Goal: Task Accomplishment & Management: Manage account settings

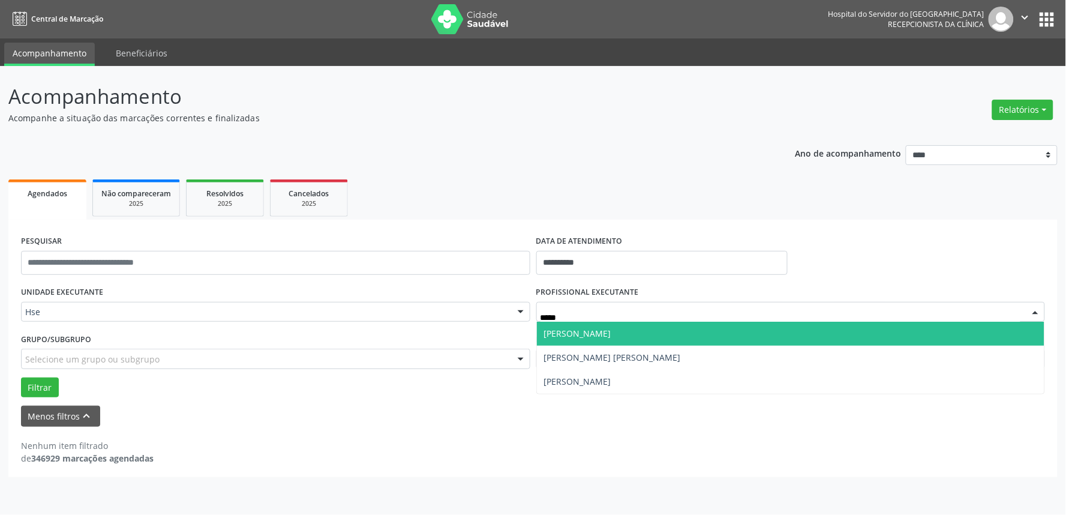
click at [640, 329] on span "[PERSON_NAME]" at bounding box center [791, 334] width 508 height 24
type input "*****"
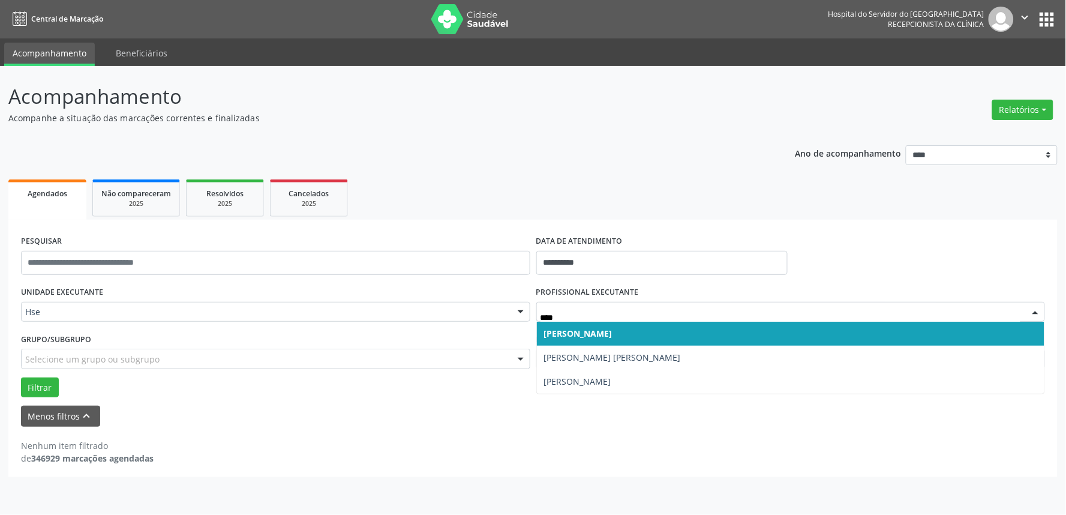
type input "*****"
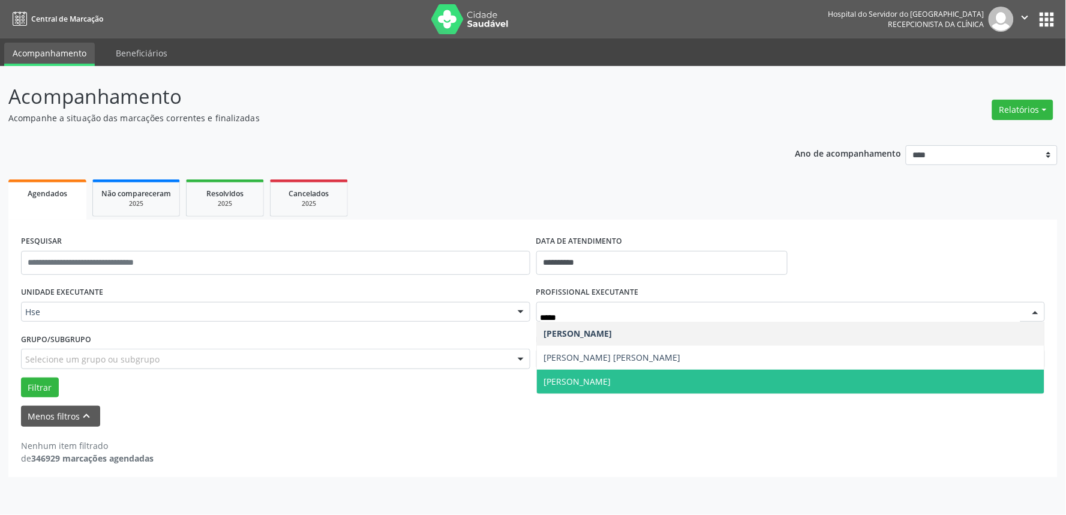
click at [584, 380] on span "[PERSON_NAME]" at bounding box center [577, 381] width 67 height 11
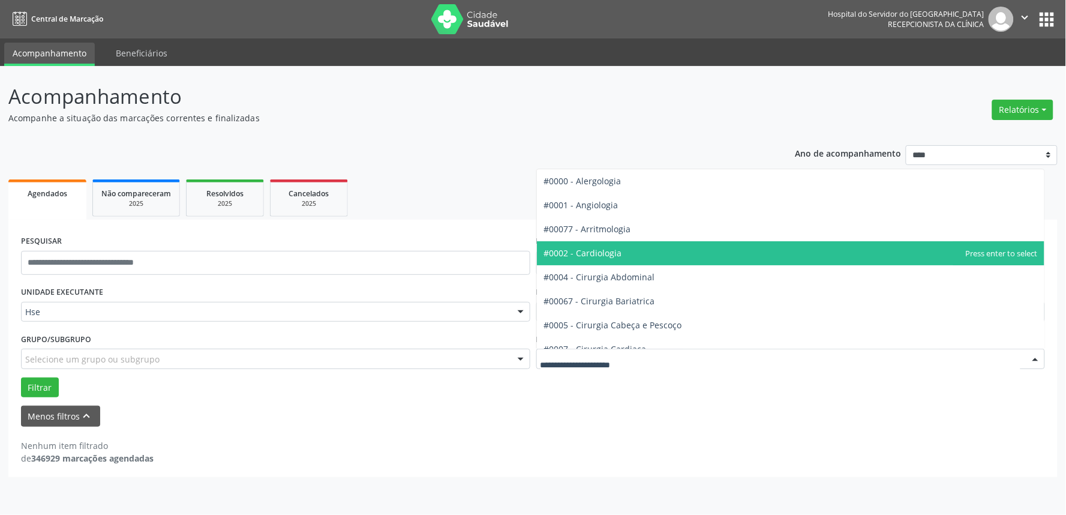
click at [608, 253] on span "#0002 - Cardiologia" at bounding box center [583, 252] width 78 height 11
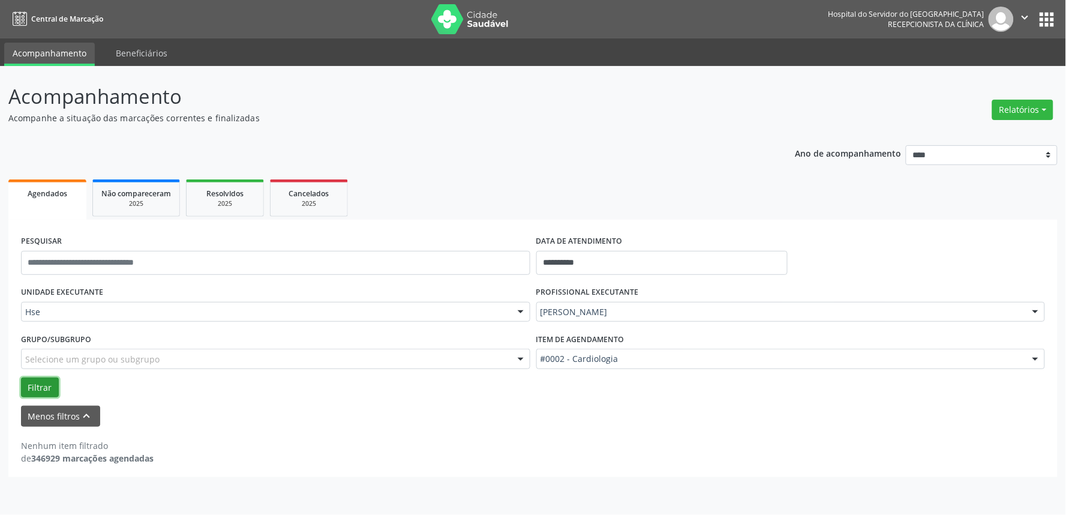
click at [51, 385] on button "Filtrar" at bounding box center [40, 387] width 38 height 20
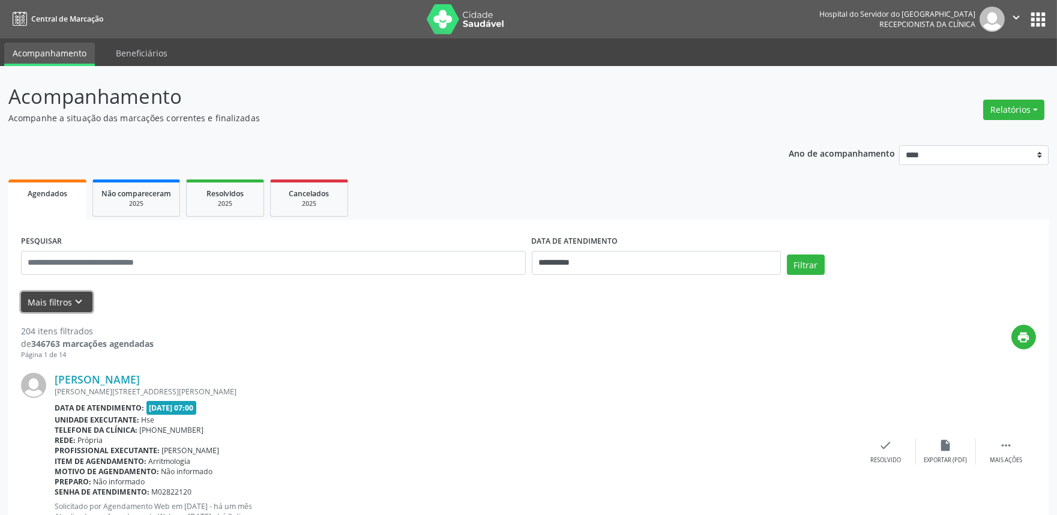
click at [70, 300] on button "Mais filtros keyboard_arrow_down" at bounding box center [56, 302] width 71 height 21
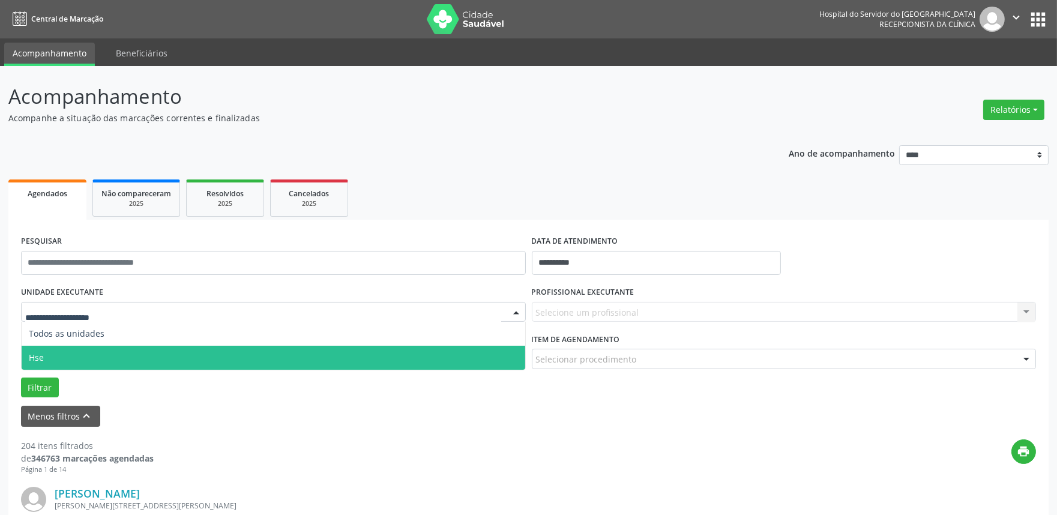
click at [40, 352] on span "Hse" at bounding box center [36, 357] width 15 height 11
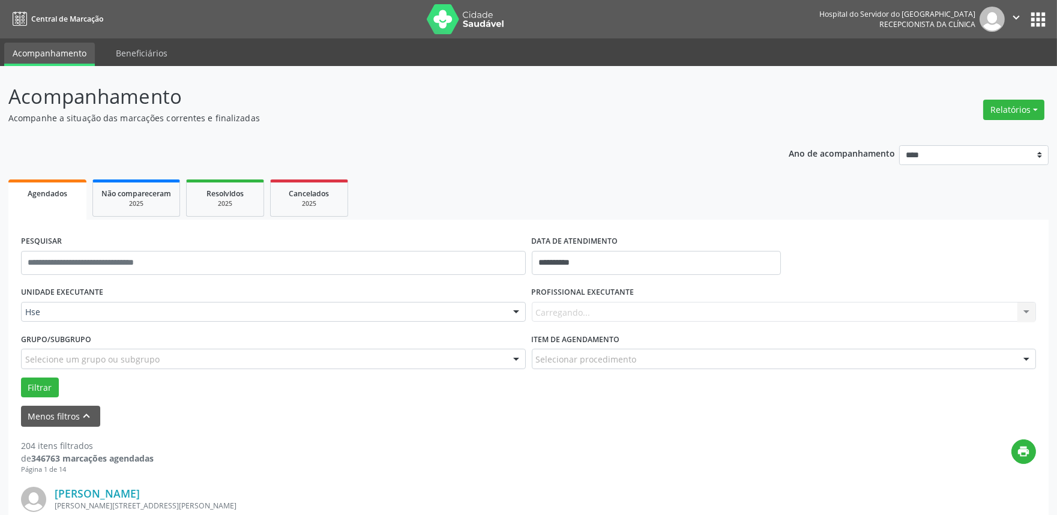
click at [557, 310] on div "Carregando... Nenhum resultado encontrado para: " " Não há nenhuma opção para s…" at bounding box center [784, 312] width 505 height 20
click at [1019, 313] on div at bounding box center [1026, 312] width 18 height 20
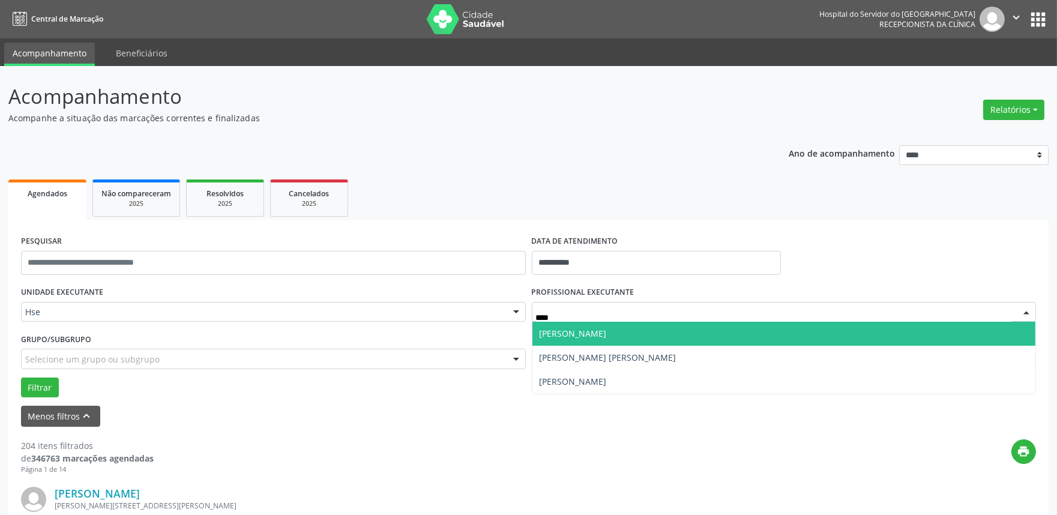
type input "*****"
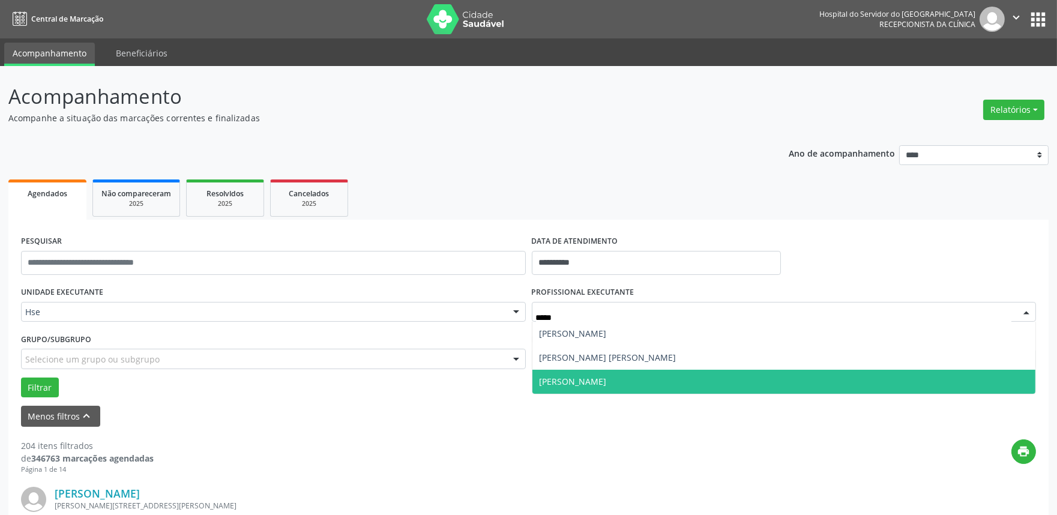
click at [589, 377] on span "[PERSON_NAME]" at bounding box center [783, 382] width 503 height 24
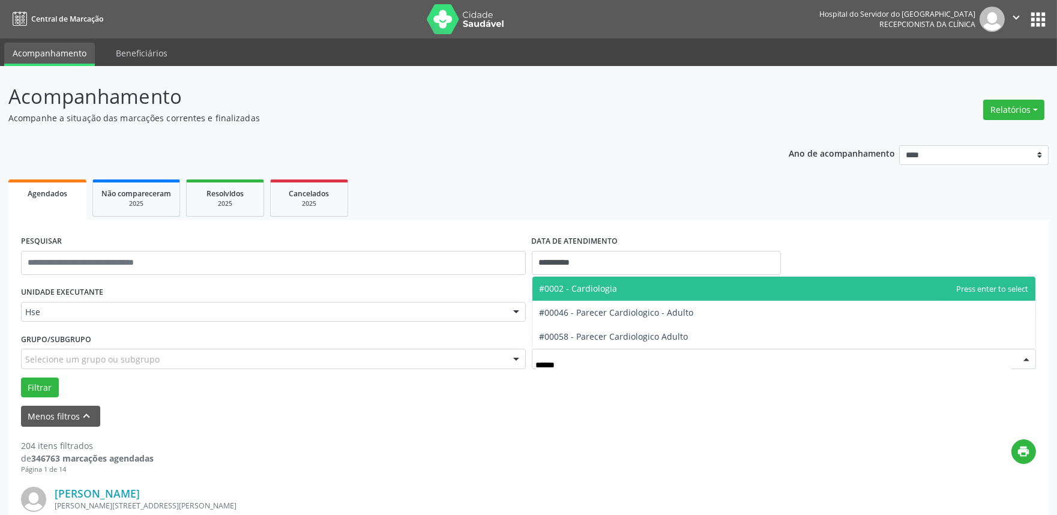
click at [597, 288] on span "#0002 - Cardiologia" at bounding box center [578, 288] width 78 height 11
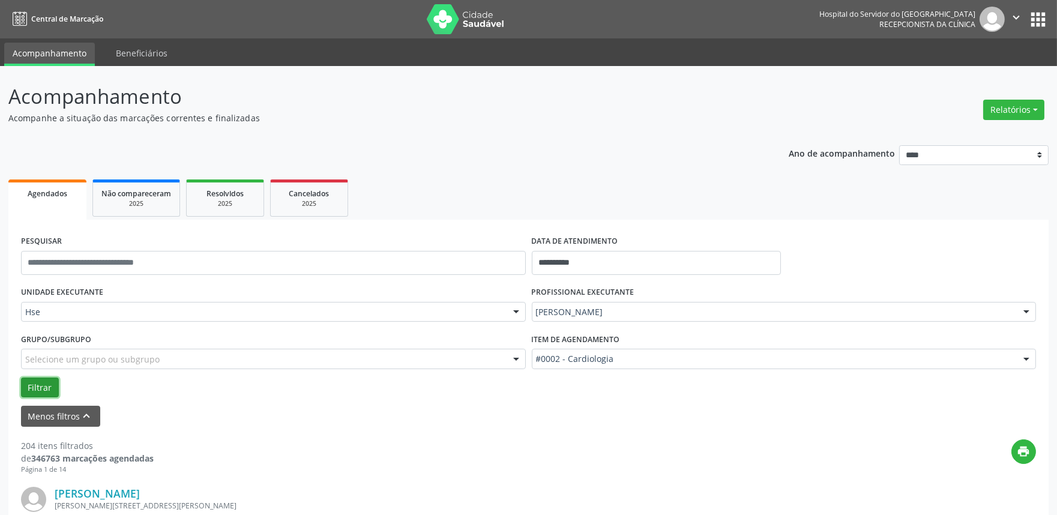
click at [43, 381] on button "Filtrar" at bounding box center [40, 387] width 38 height 20
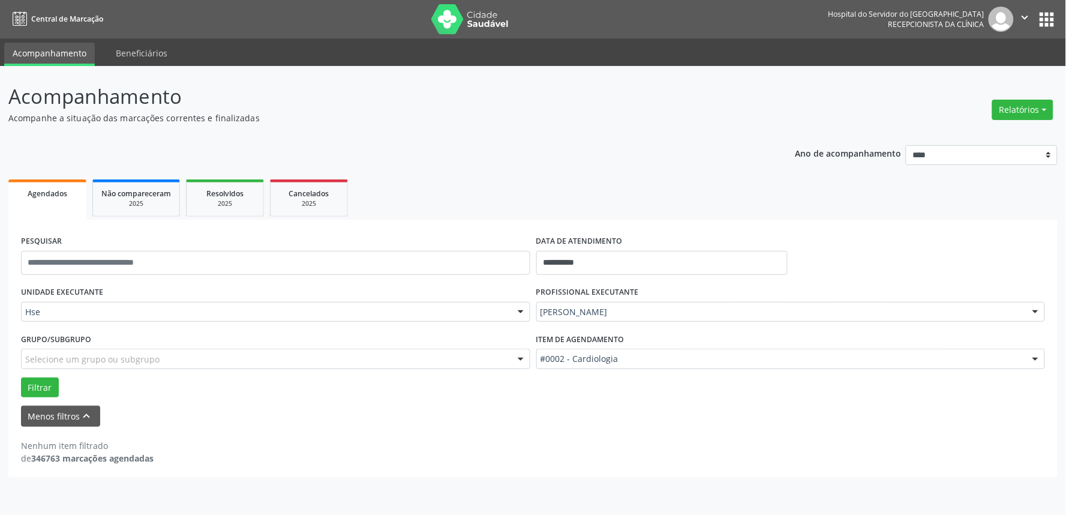
click at [1030, 356] on div at bounding box center [1036, 359] width 18 height 20
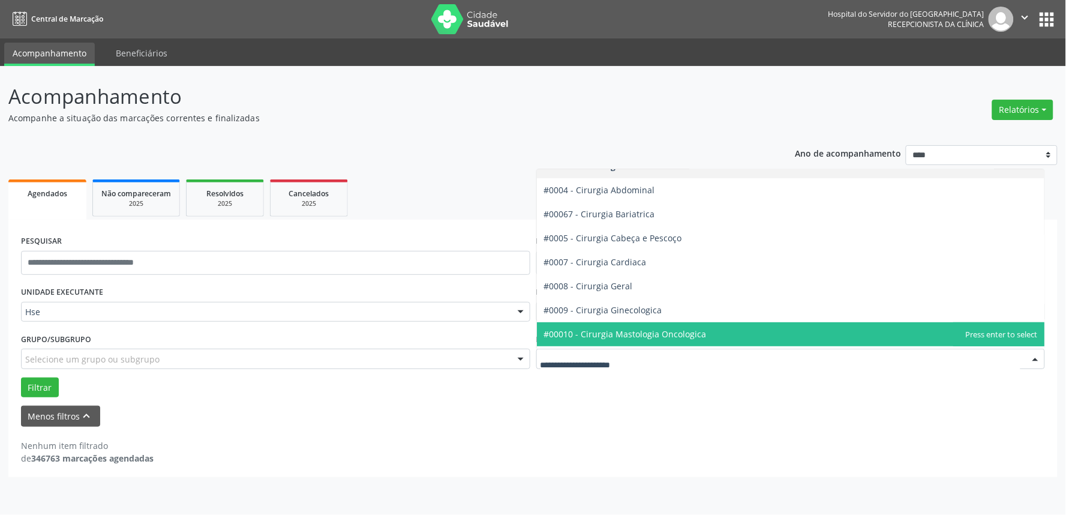
scroll to position [67, 0]
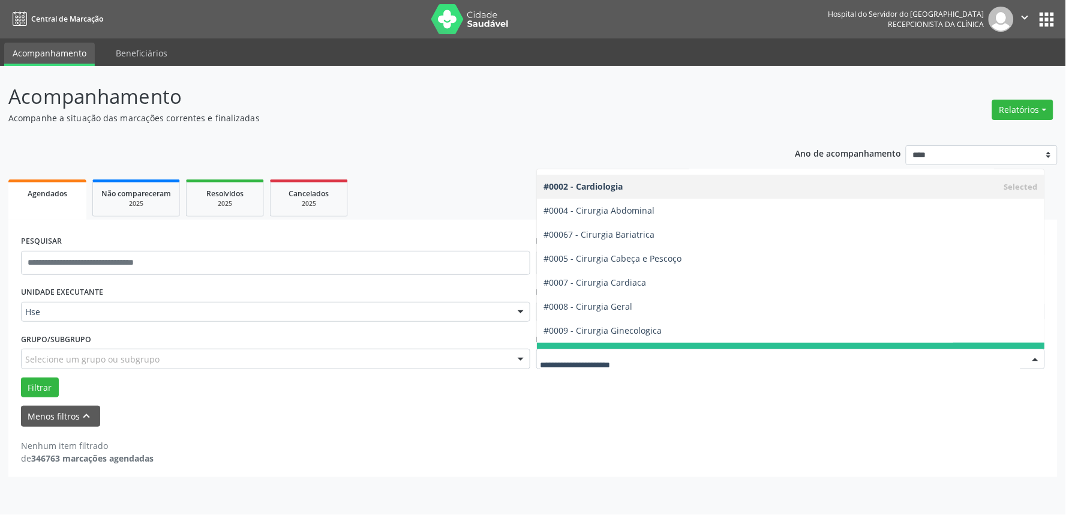
click at [558, 403] on form "**********" at bounding box center [533, 329] width 1024 height 194
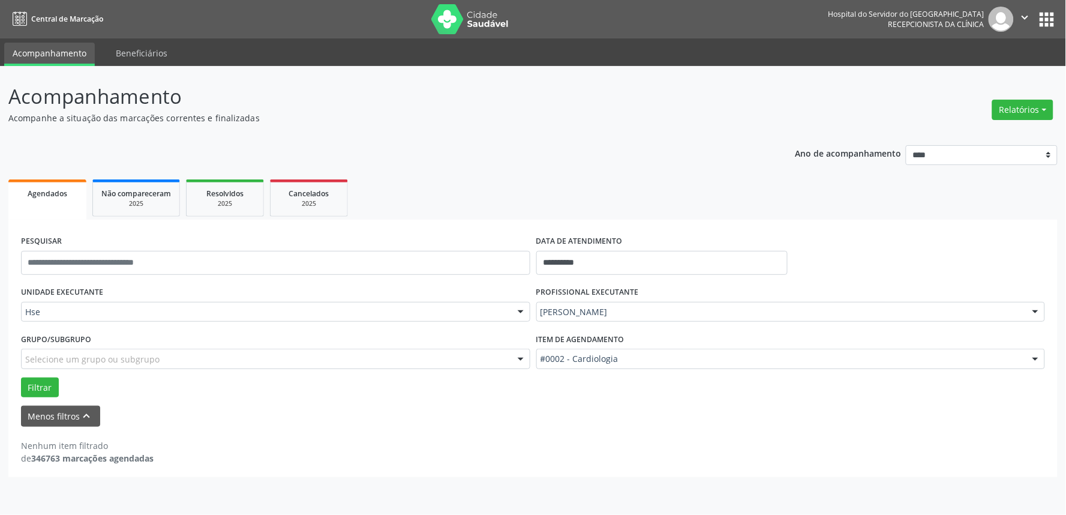
click at [640, 349] on div "#0002 - Cardiologia" at bounding box center [790, 359] width 509 height 20
click at [640, 349] on div at bounding box center [790, 359] width 509 height 20
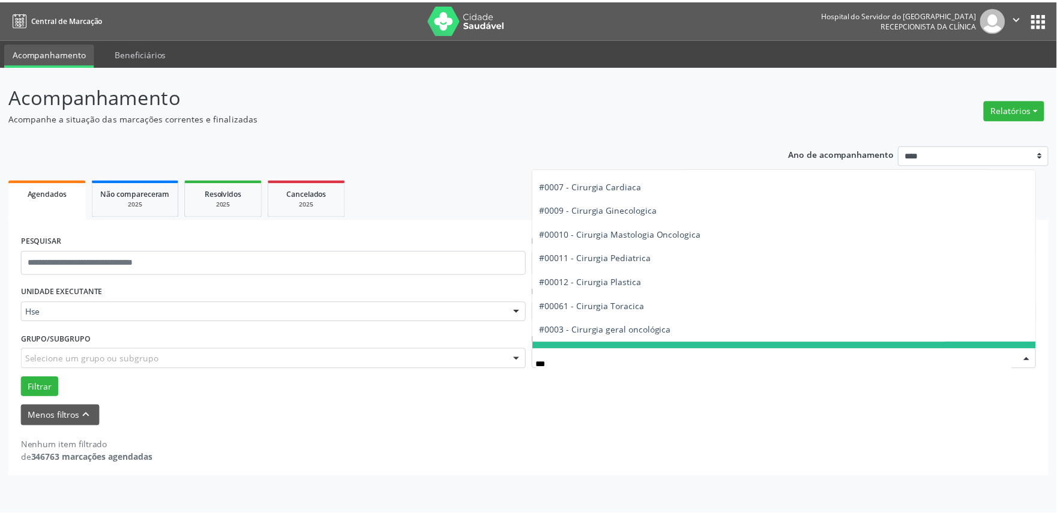
scroll to position [0, 0]
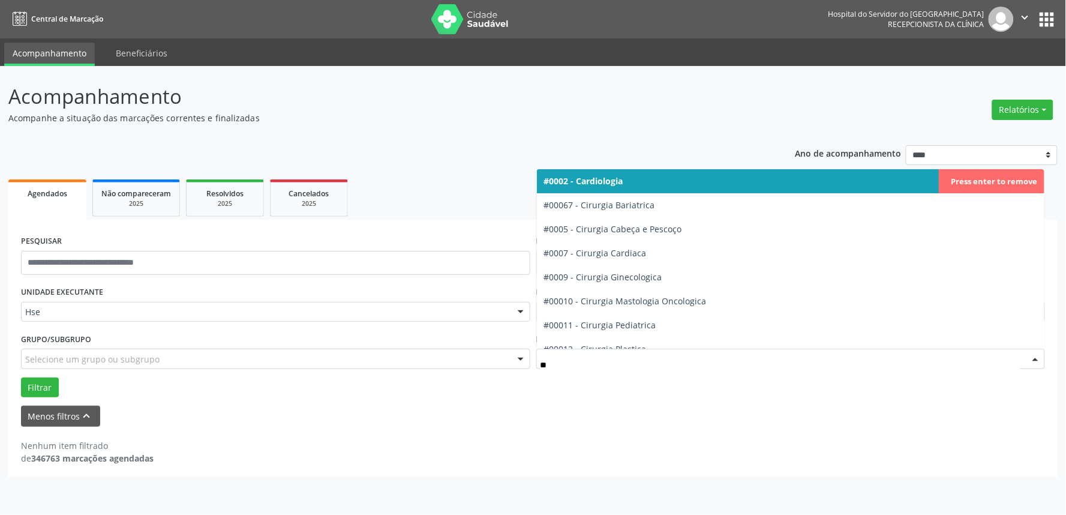
type input "*"
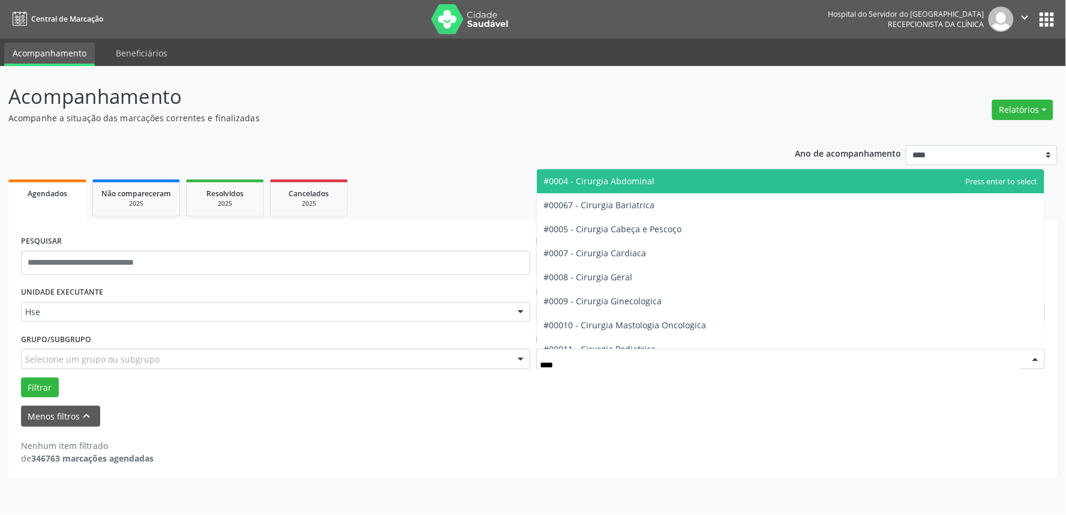
type input "*****"
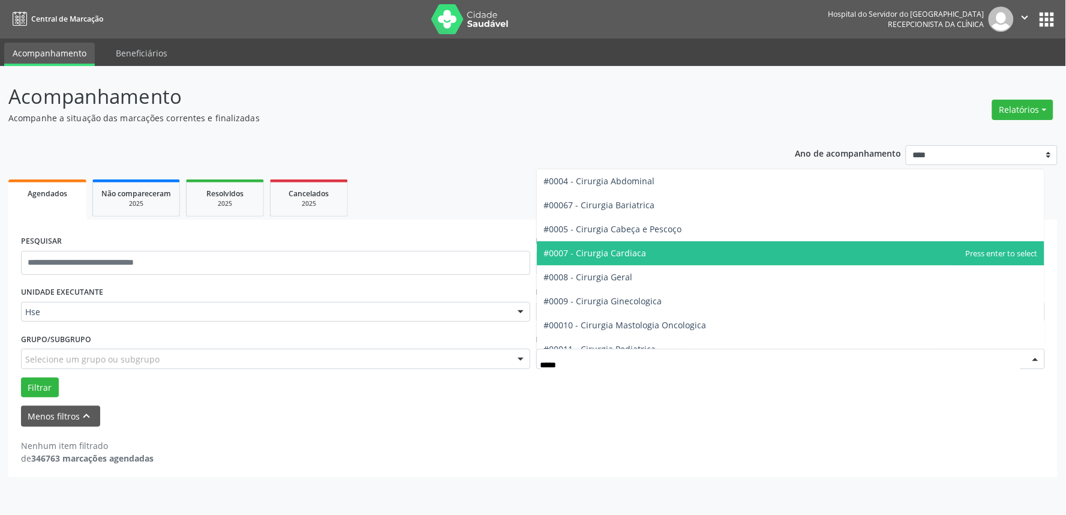
click at [628, 256] on span "#0007 - Cirurgia Cardiaca" at bounding box center [595, 252] width 103 height 11
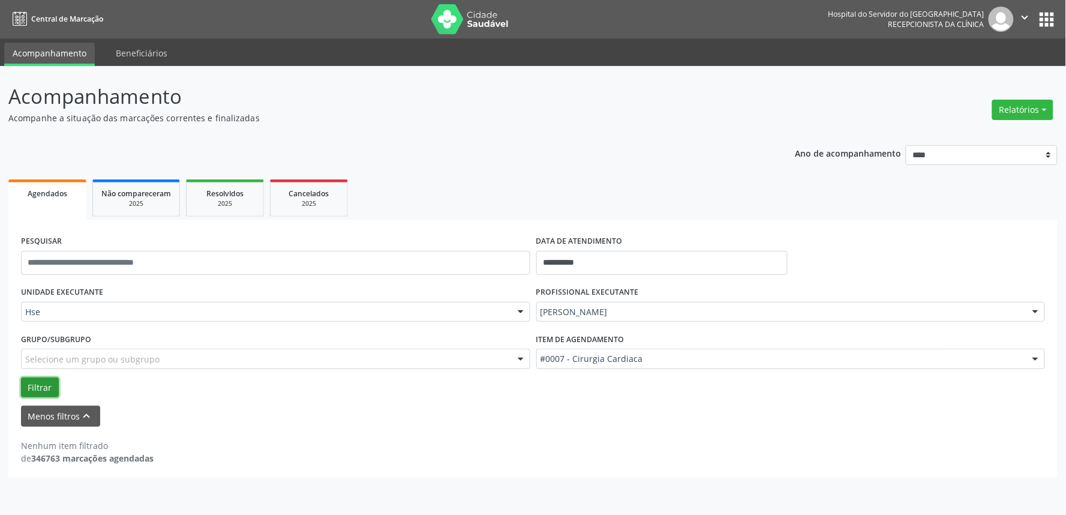
click at [38, 382] on button "Filtrar" at bounding box center [40, 387] width 38 height 20
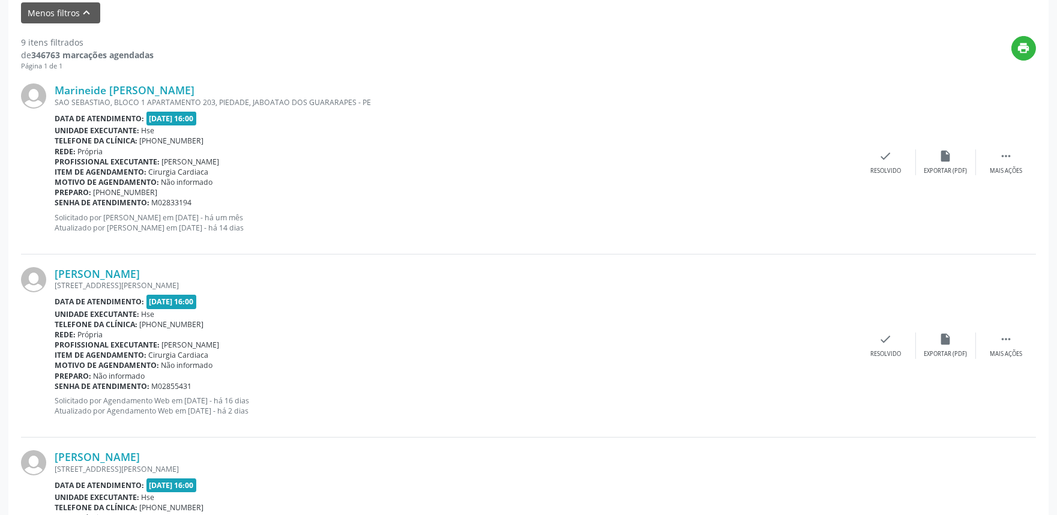
scroll to position [295, 0]
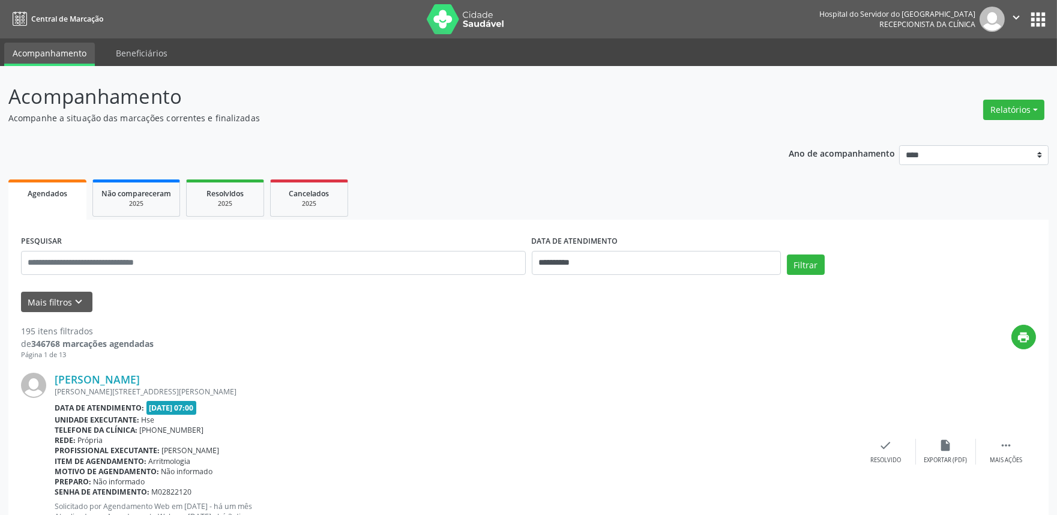
click at [38, 301] on button "Mais filtros keyboard_arrow_down" at bounding box center [56, 302] width 71 height 21
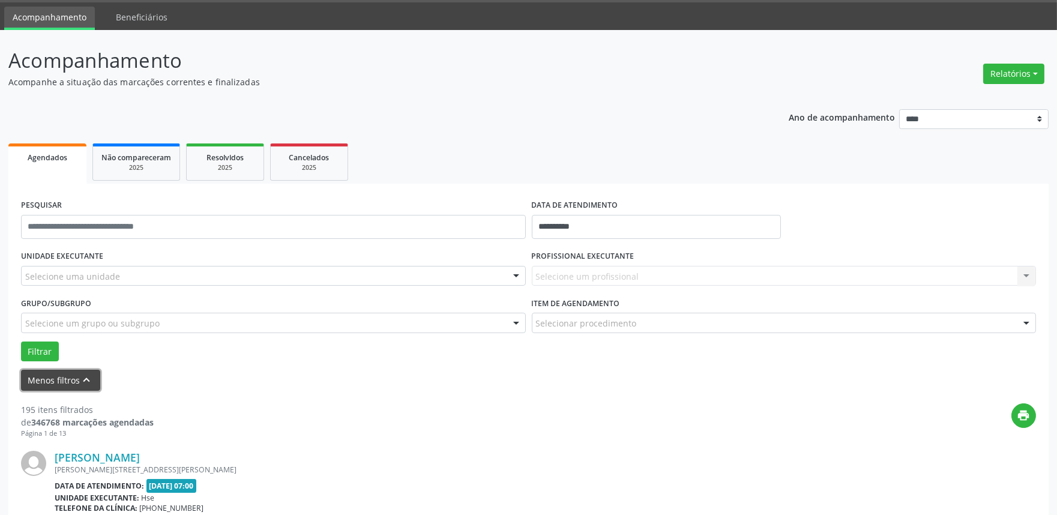
scroll to position [67, 0]
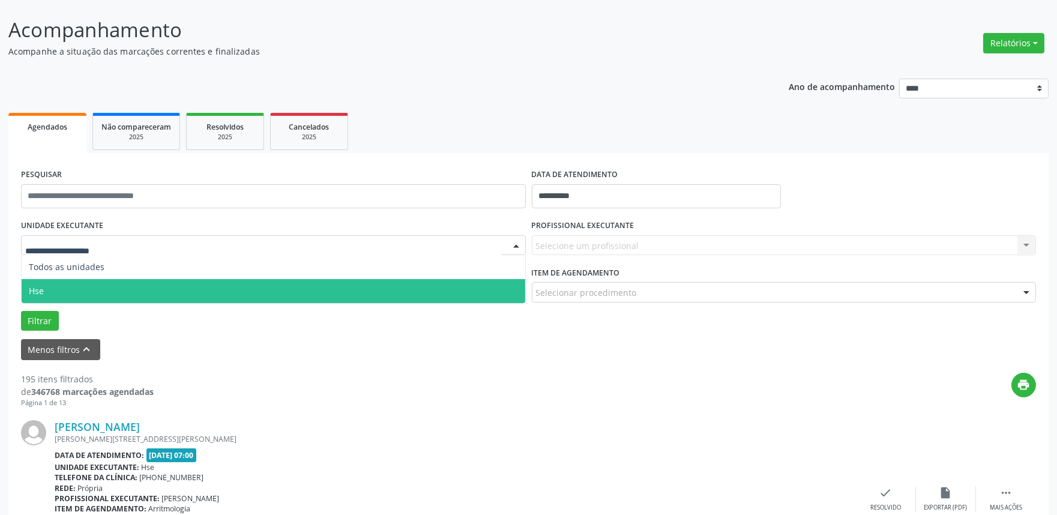
click at [53, 287] on span "Hse" at bounding box center [273, 291] width 503 height 24
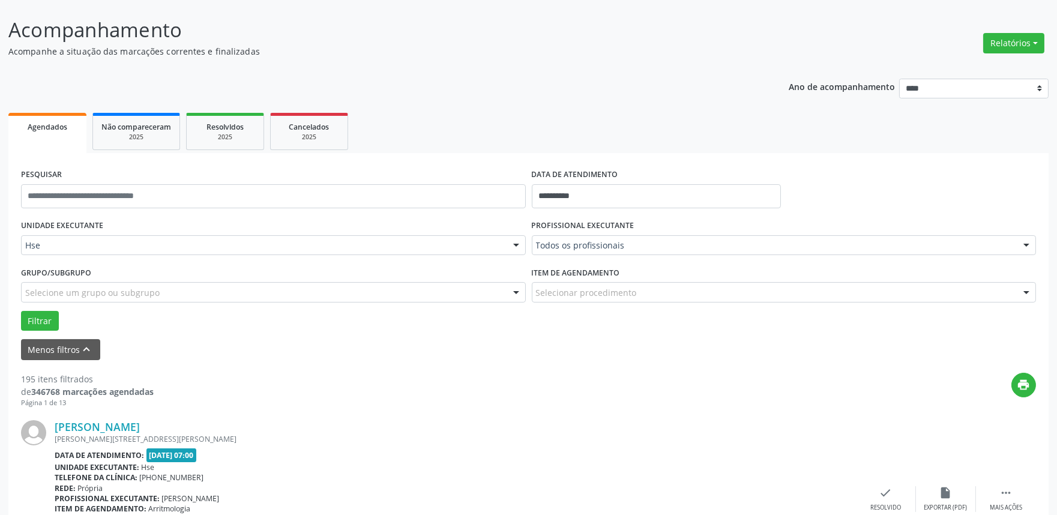
click at [658, 252] on div "Todos os profissionais" at bounding box center [784, 245] width 505 height 20
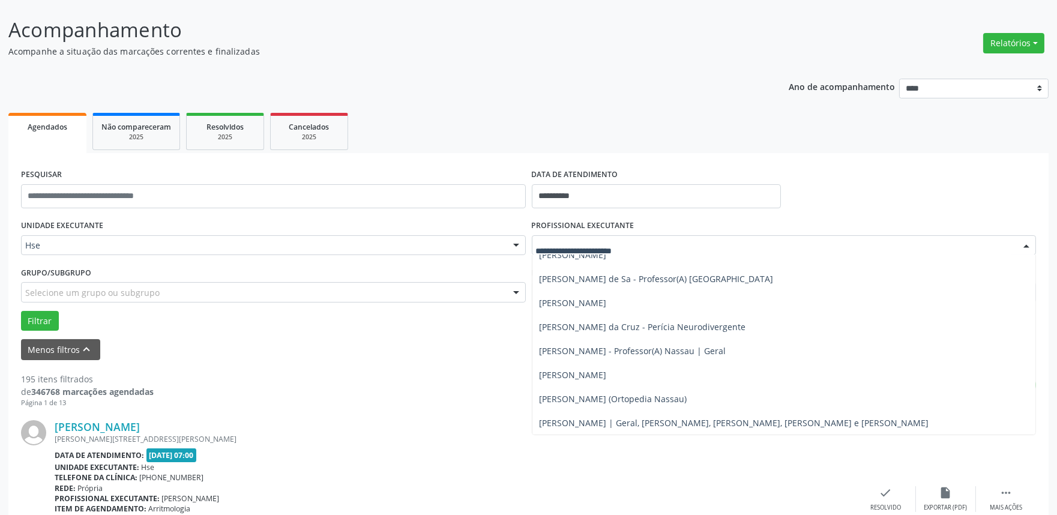
scroll to position [133, 0]
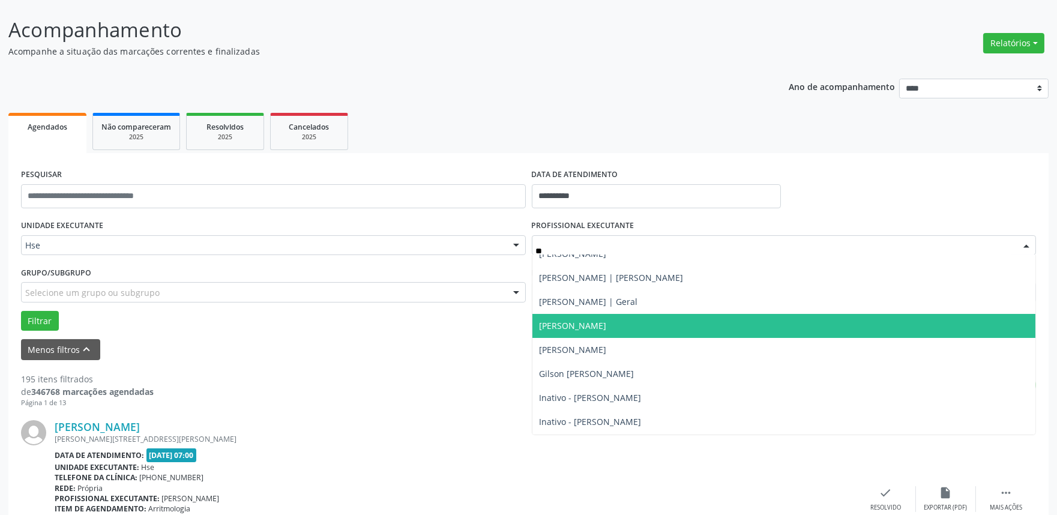
type input "***"
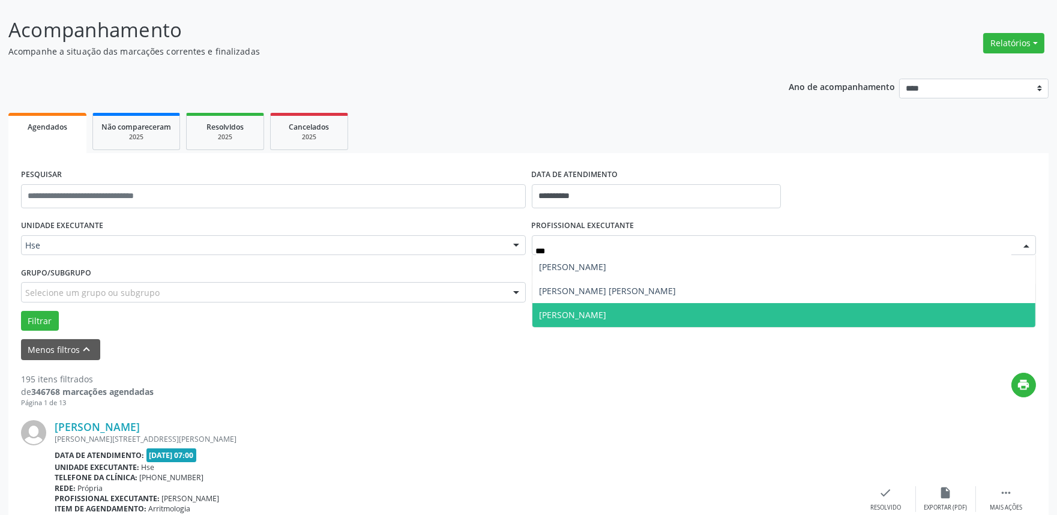
scroll to position [0, 0]
click at [608, 321] on span "[PERSON_NAME]" at bounding box center [783, 315] width 503 height 24
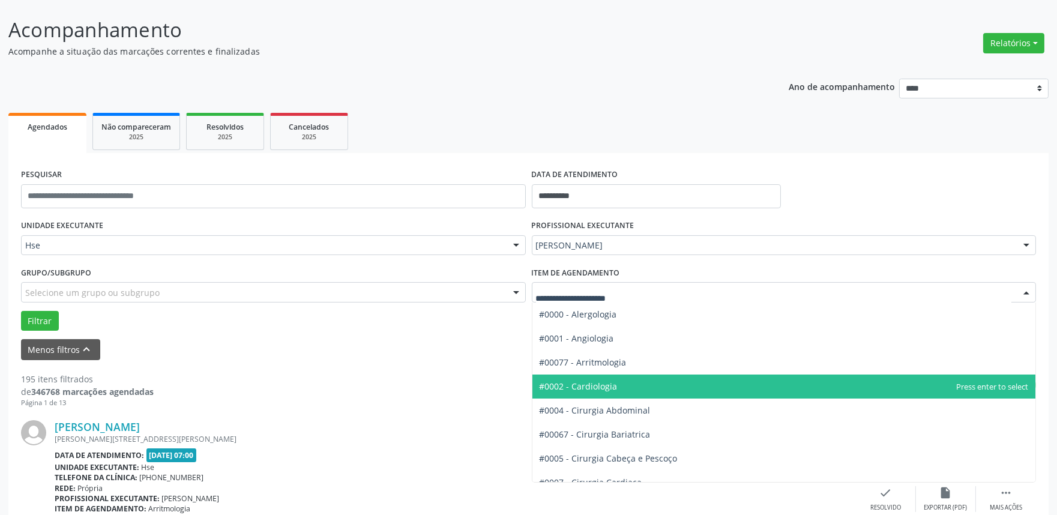
click at [586, 391] on span "#0002 - Cardiologia" at bounding box center [578, 385] width 78 height 11
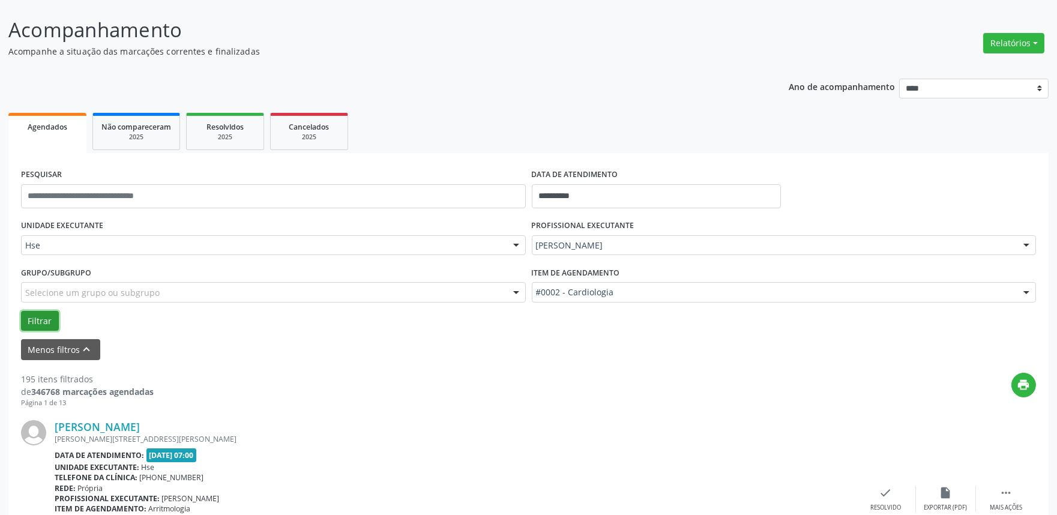
click at [38, 320] on button "Filtrar" at bounding box center [40, 321] width 38 height 20
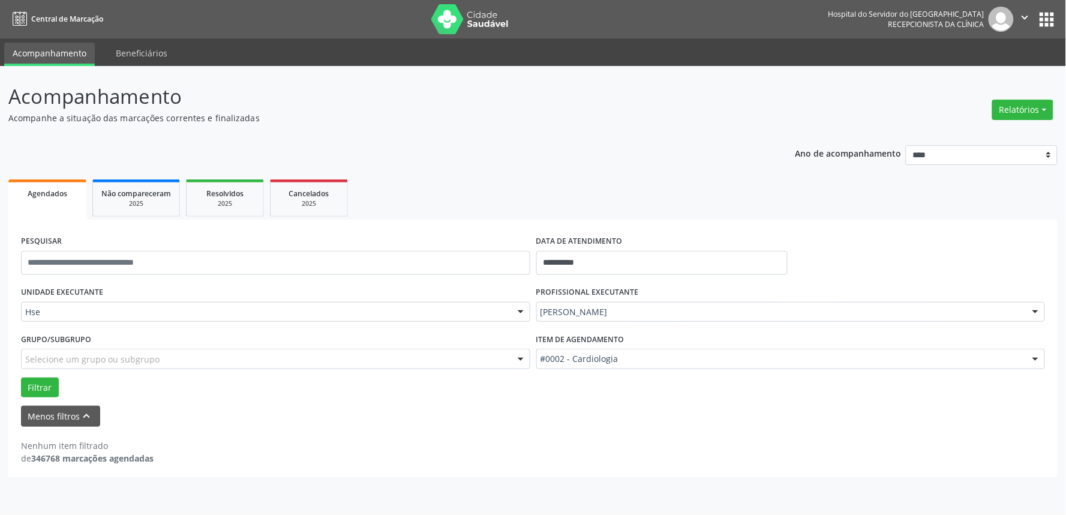
click at [646, 351] on div "#0002 - Cardiologia" at bounding box center [790, 359] width 509 height 20
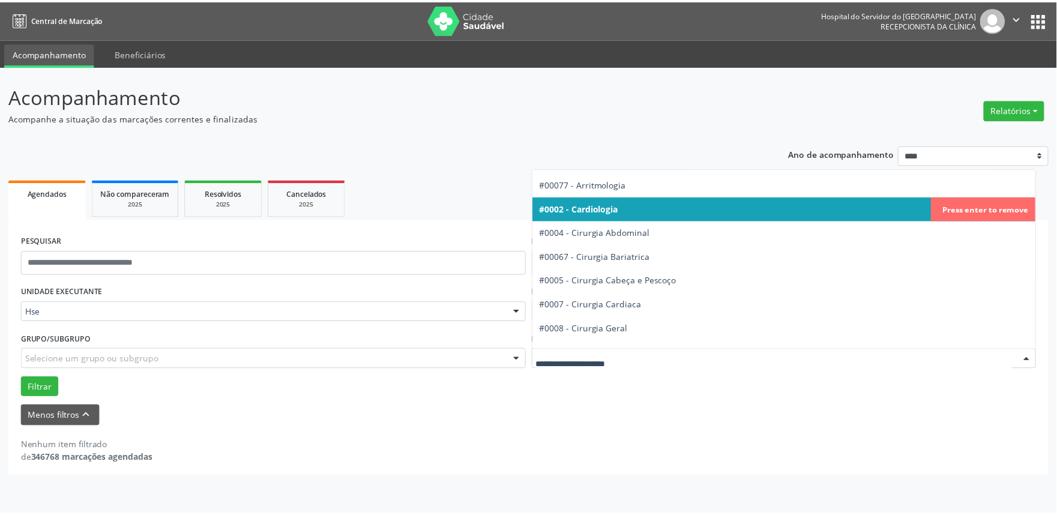
scroll to position [67, 0]
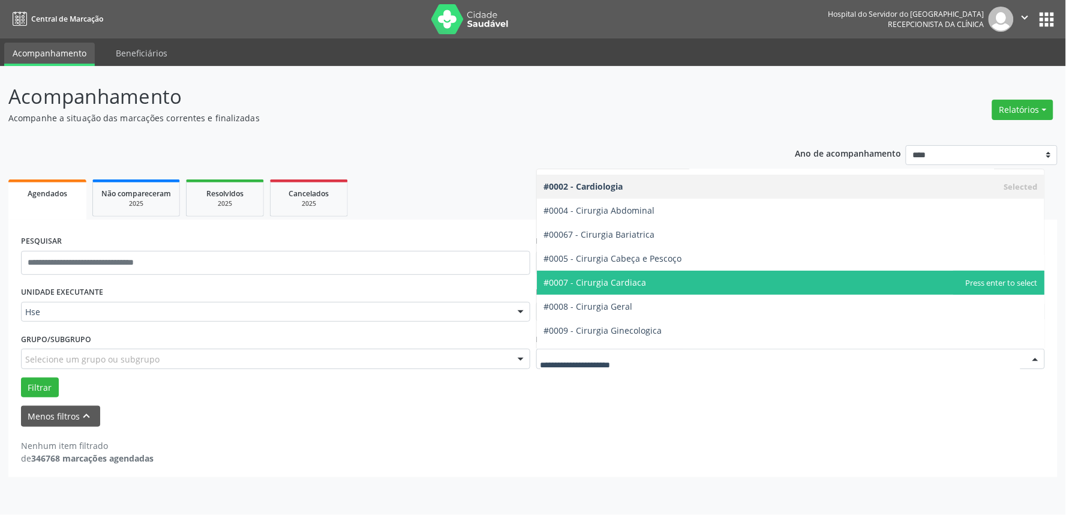
click at [612, 284] on span "#0007 - Cirurgia Cardiaca" at bounding box center [595, 282] width 103 height 11
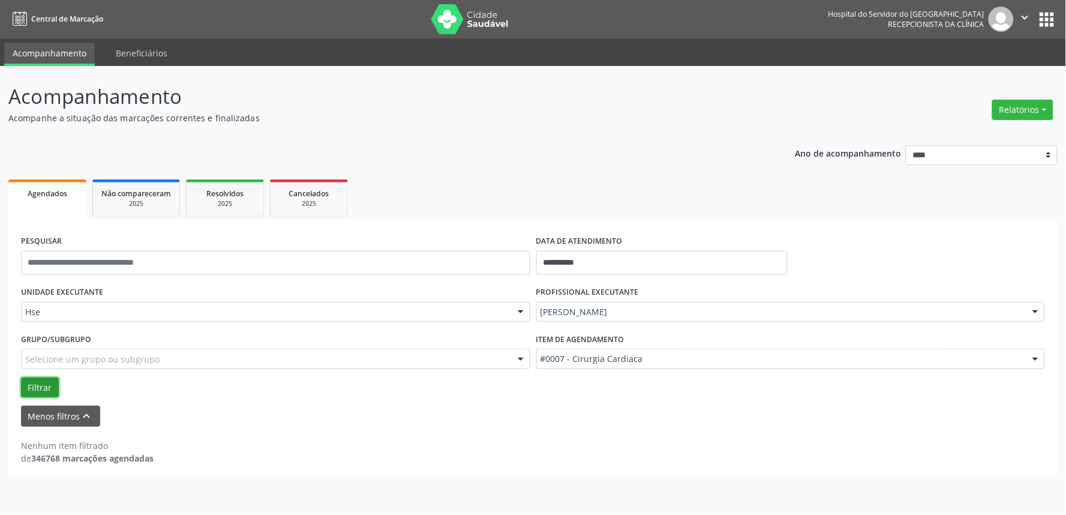
click at [34, 385] on button "Filtrar" at bounding box center [40, 387] width 38 height 20
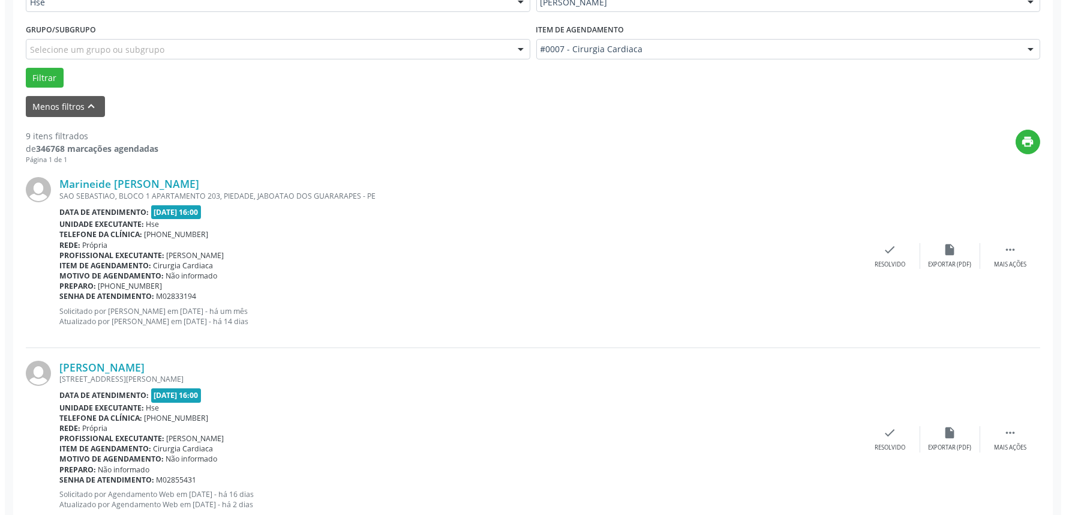
scroll to position [333, 0]
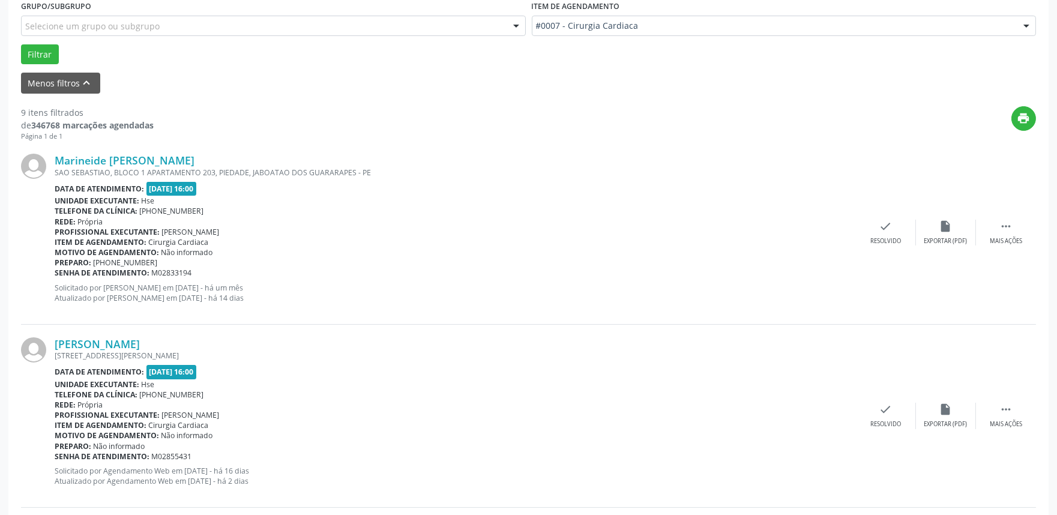
click at [886, 246] on div "Marineide [PERSON_NAME] SAO SEBASTIAO, [STREET_ADDRESS] Data de atendimento: [D…" at bounding box center [528, 232] width 1015 height 183
click at [877, 237] on div "Resolvido" at bounding box center [885, 241] width 31 height 8
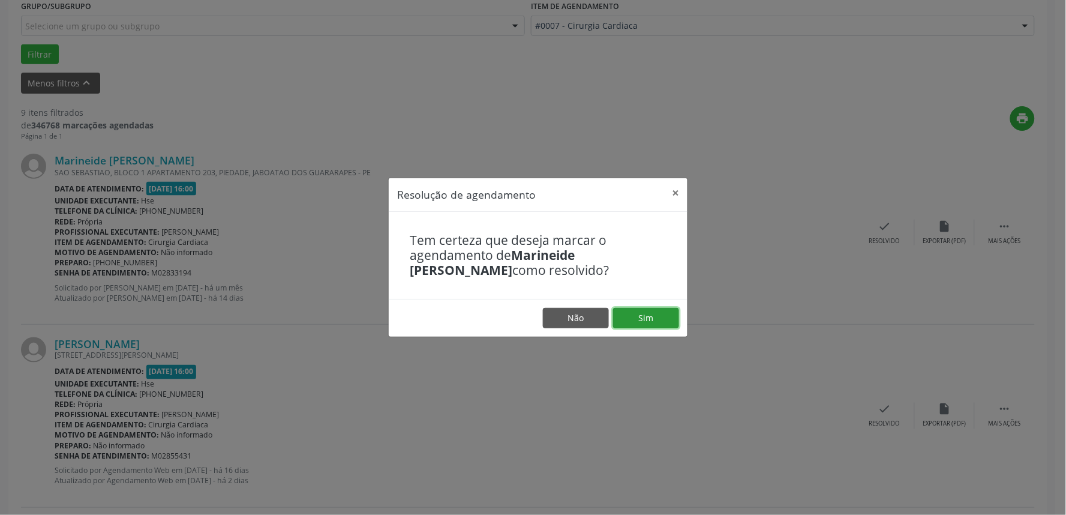
click at [655, 319] on button "Sim" at bounding box center [646, 318] width 66 height 20
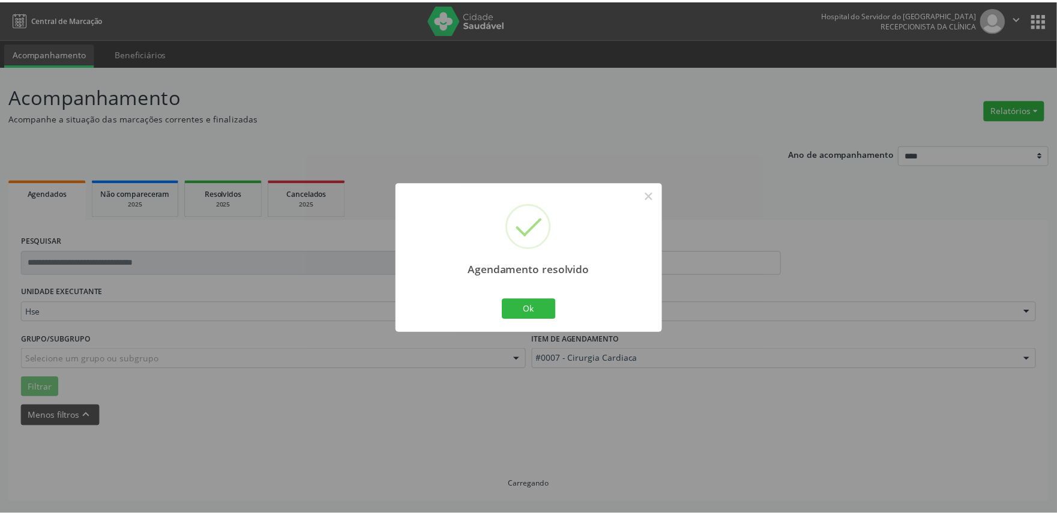
scroll to position [0, 0]
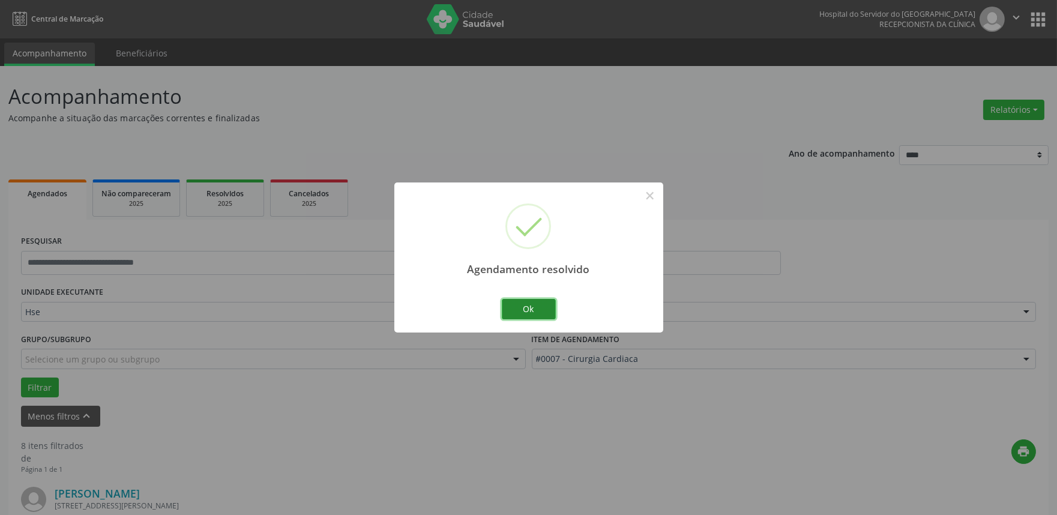
click at [531, 308] on button "Ok" at bounding box center [529, 309] width 54 height 20
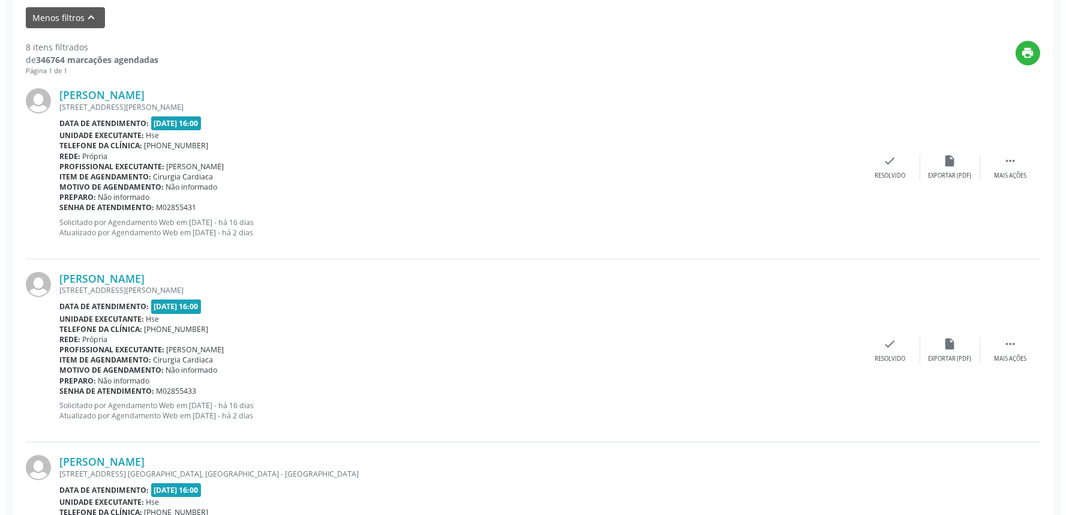
scroll to position [400, 0]
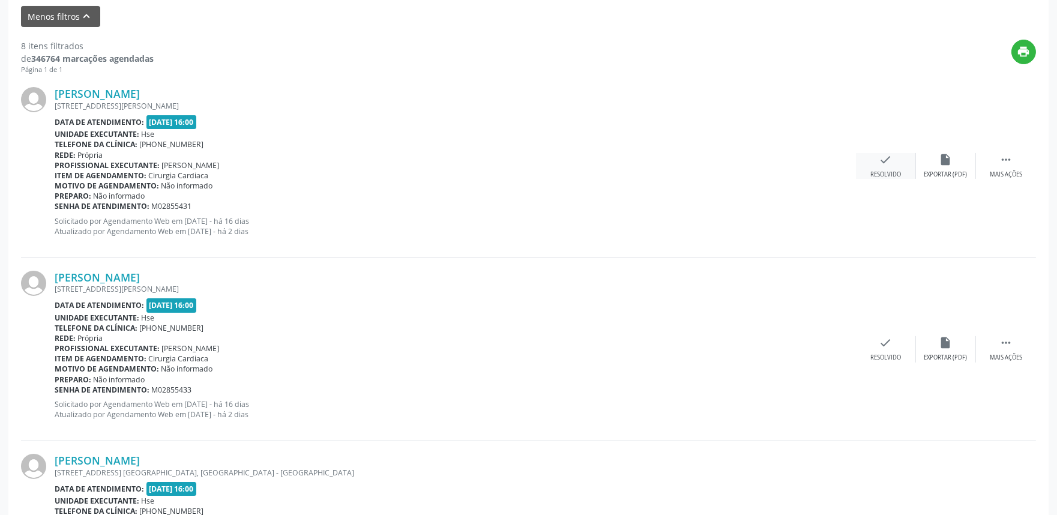
click at [887, 164] on icon "check" at bounding box center [885, 159] width 13 height 13
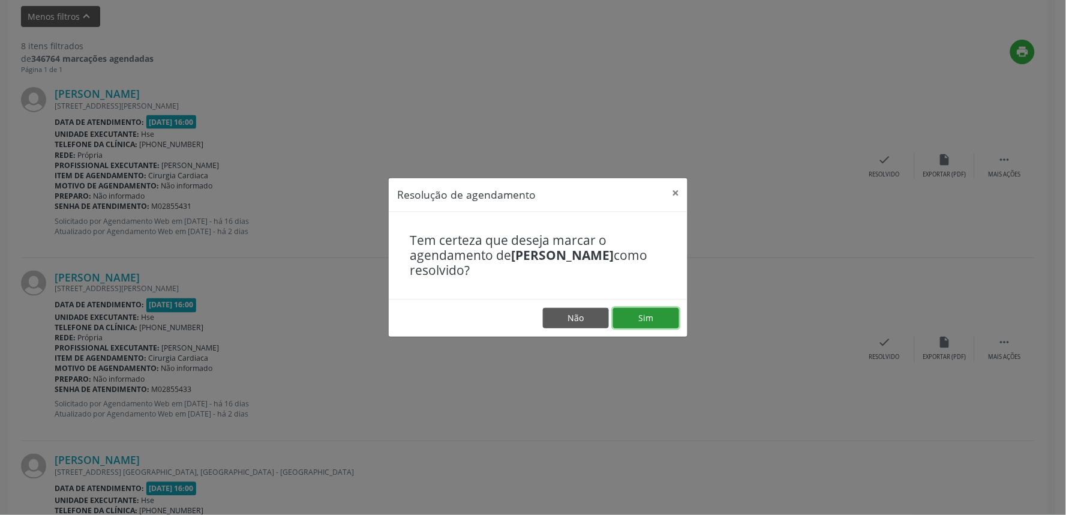
click at [644, 322] on button "Sim" at bounding box center [646, 318] width 66 height 20
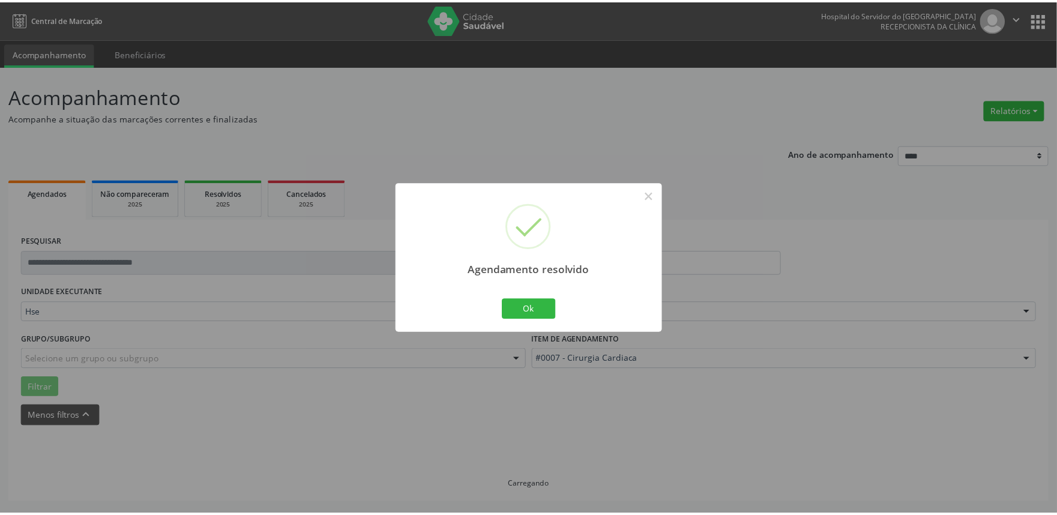
scroll to position [0, 0]
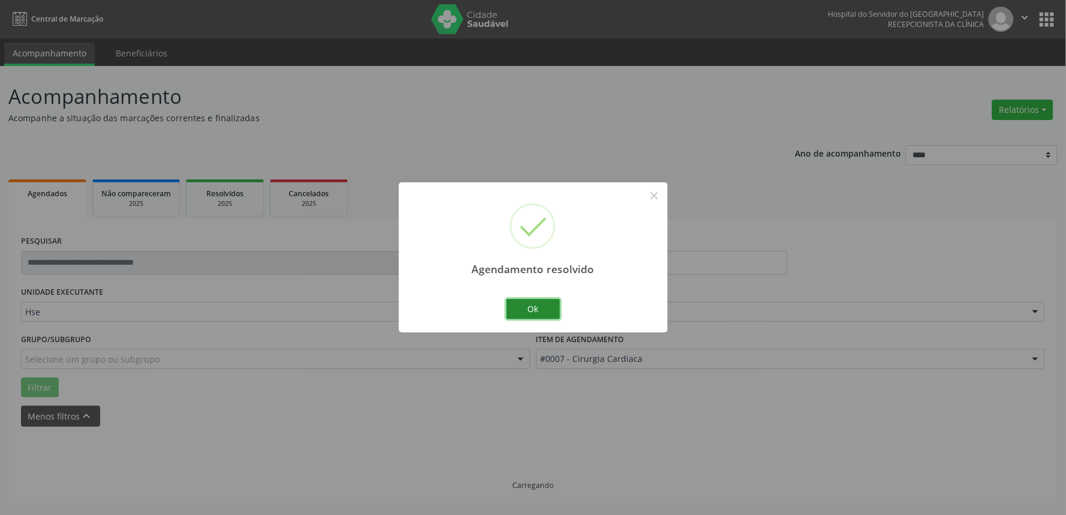
click at [540, 305] on button "Ok" at bounding box center [533, 309] width 54 height 20
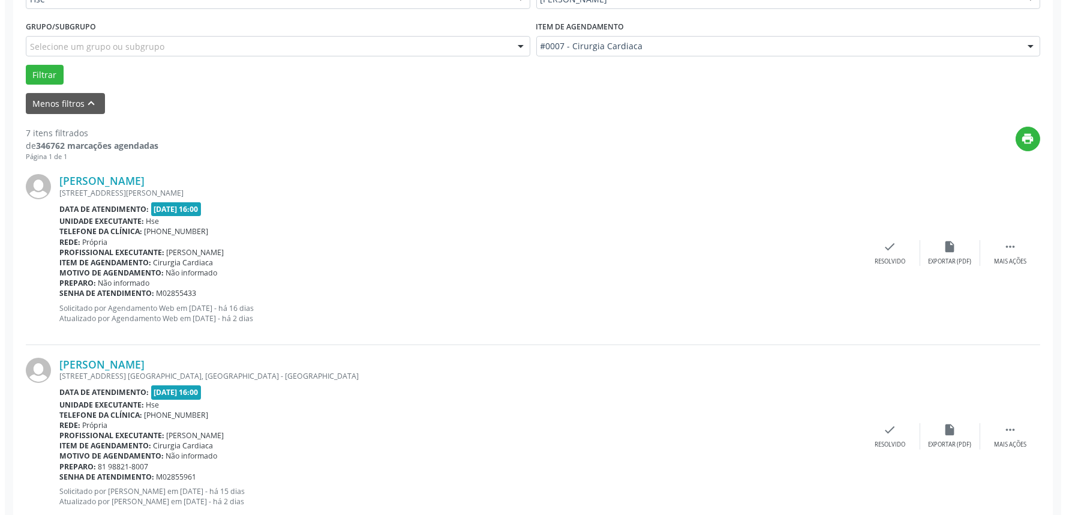
scroll to position [400, 0]
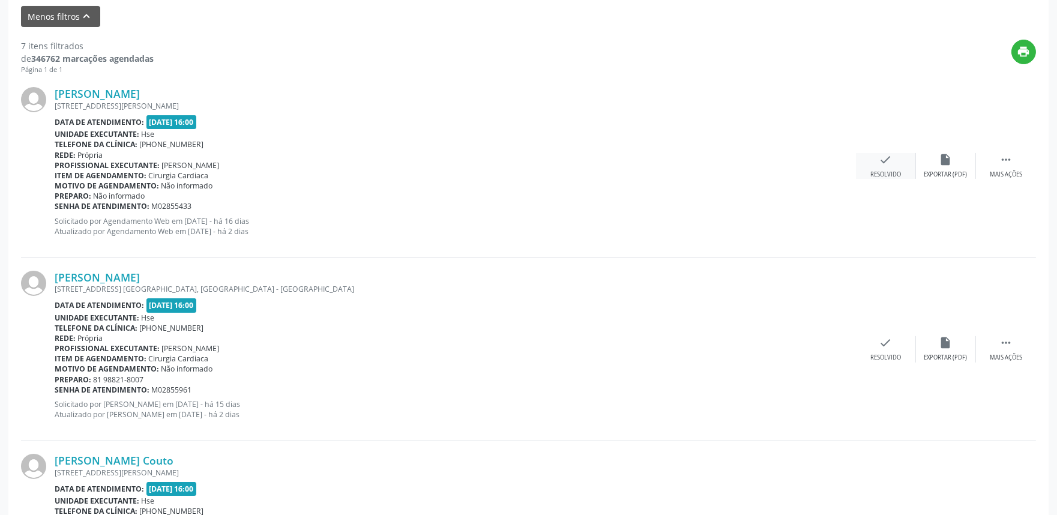
click at [880, 164] on icon "check" at bounding box center [885, 159] width 13 height 13
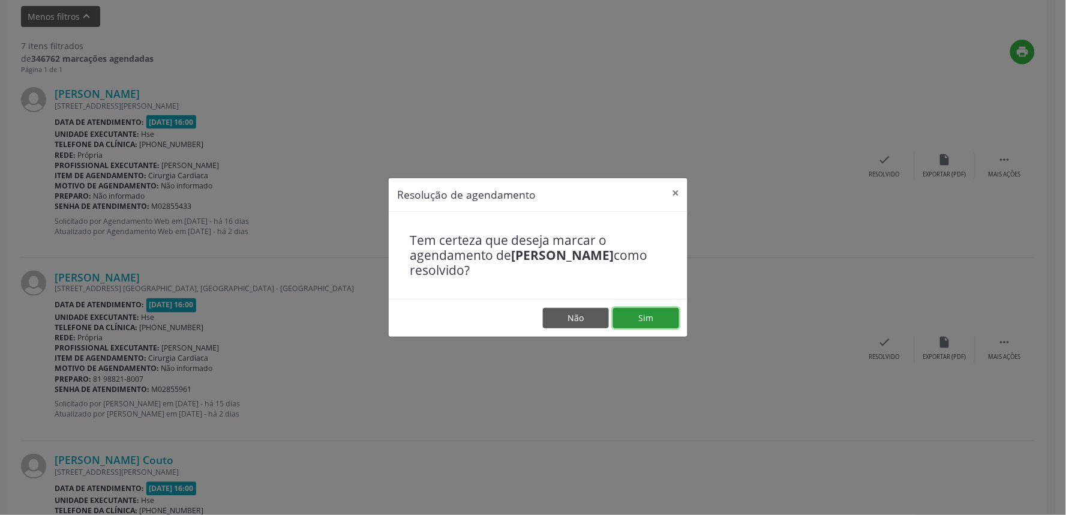
click at [647, 313] on button "Sim" at bounding box center [646, 318] width 66 height 20
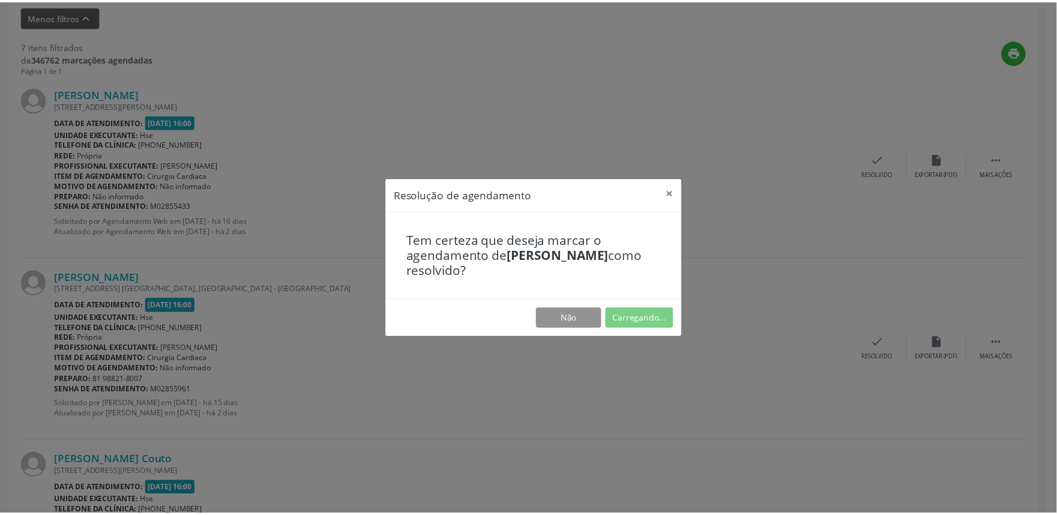
scroll to position [0, 0]
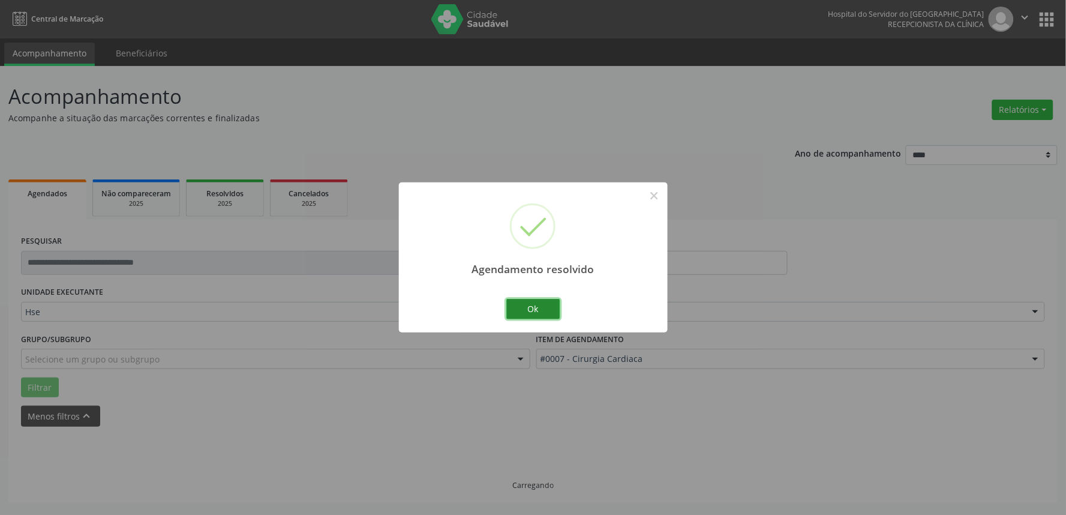
click at [527, 316] on button "Ok" at bounding box center [533, 309] width 54 height 20
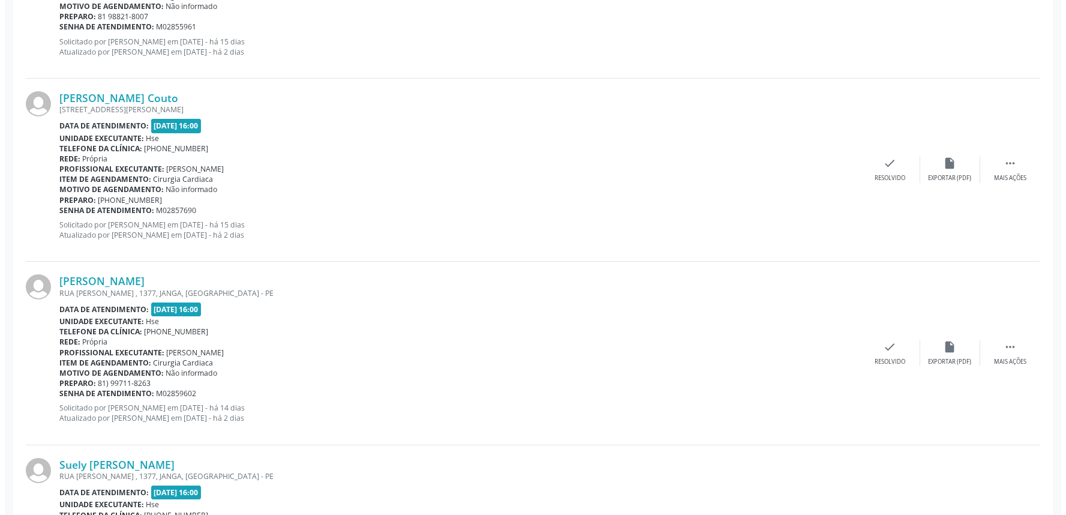
scroll to position [667, 0]
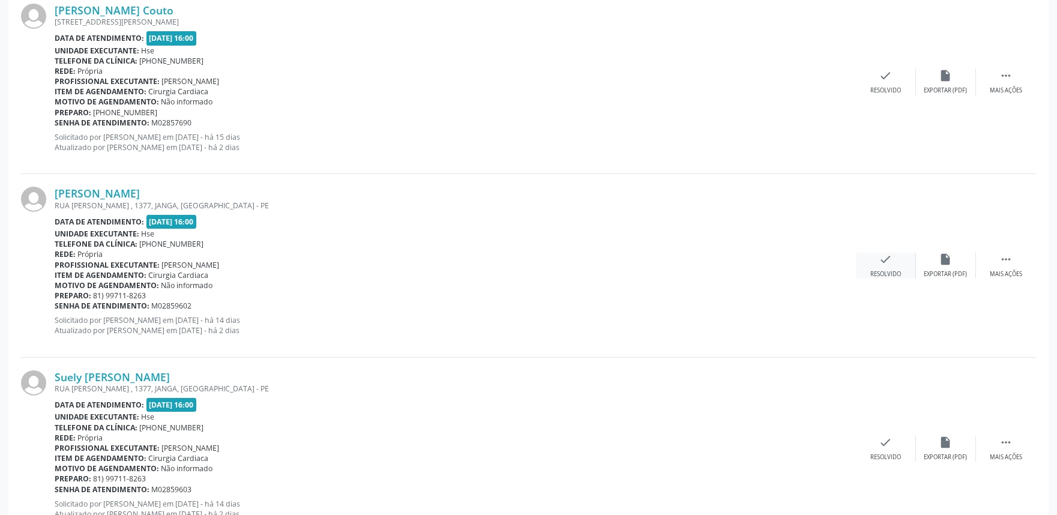
click at [893, 264] on div "check Resolvido" at bounding box center [886, 266] width 60 height 26
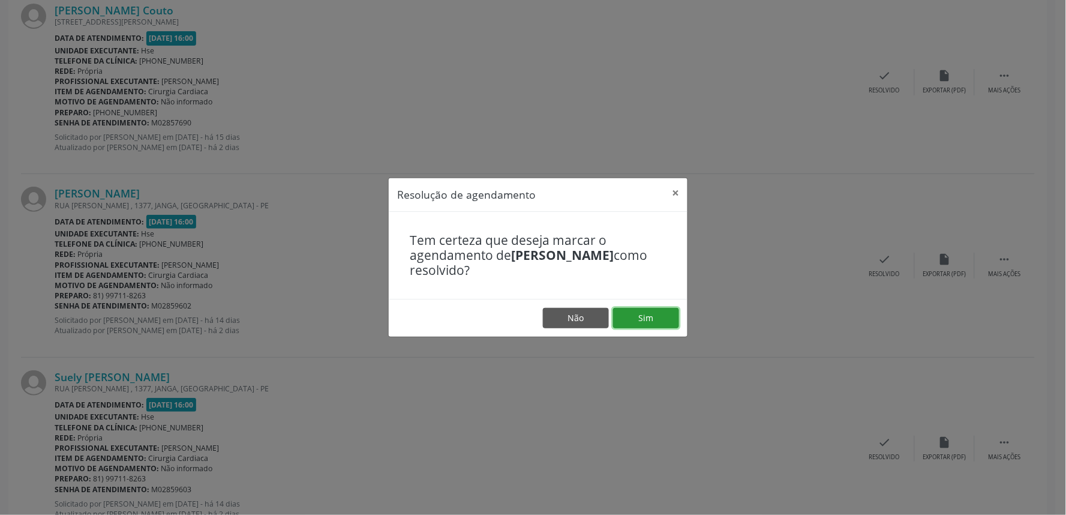
click at [643, 311] on button "Sim" at bounding box center [646, 318] width 66 height 20
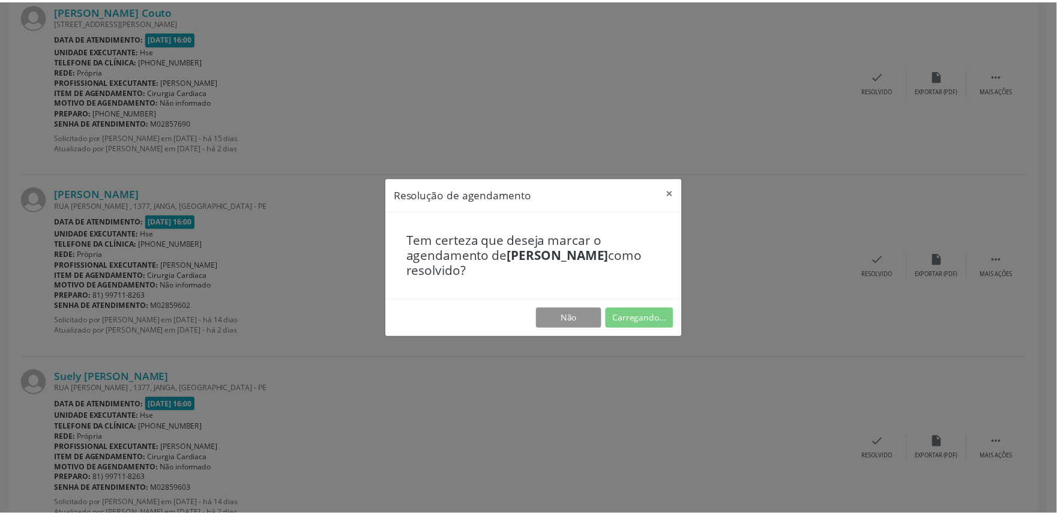
scroll to position [0, 0]
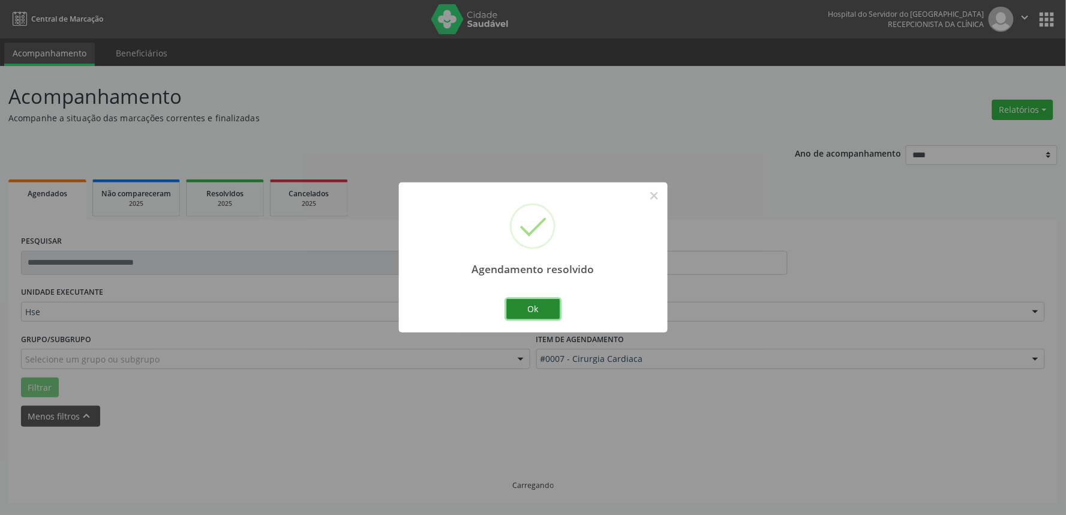
click at [541, 308] on button "Ok" at bounding box center [533, 309] width 54 height 20
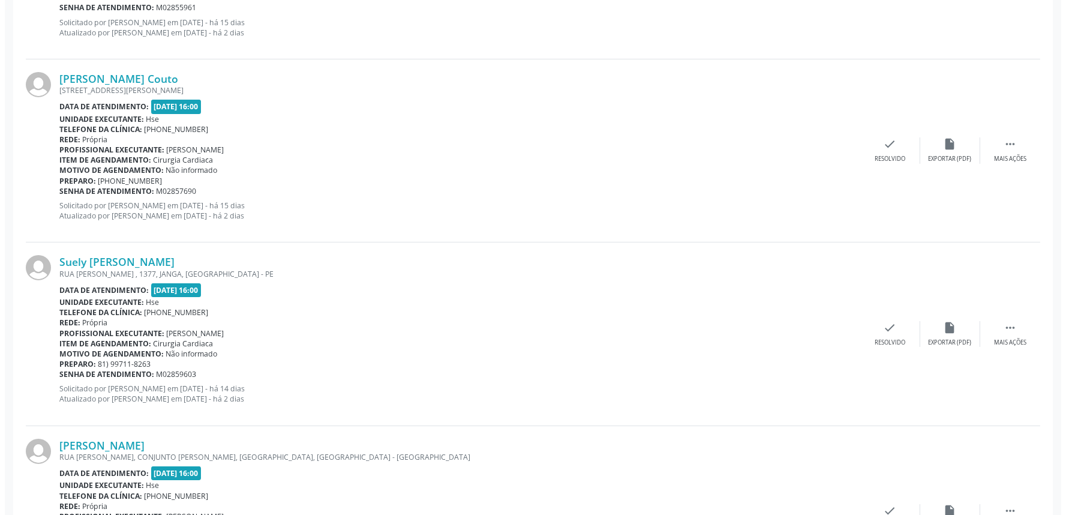
scroll to position [600, 0]
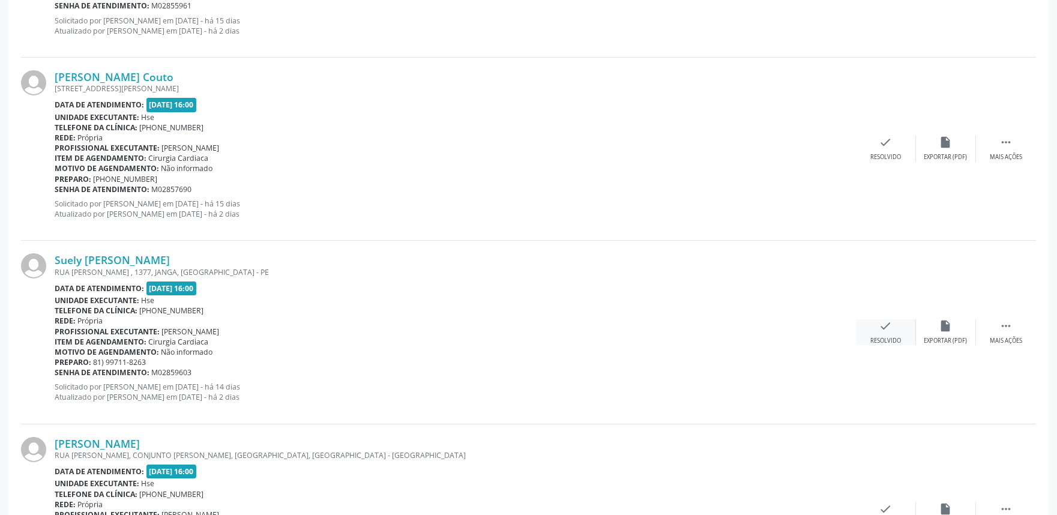
click at [889, 326] on icon "check" at bounding box center [885, 325] width 13 height 13
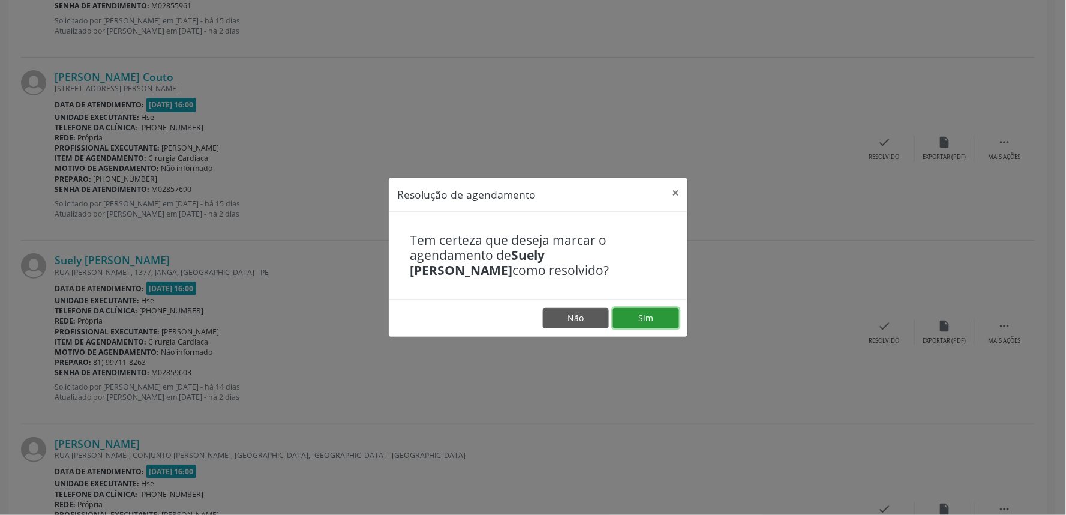
click at [654, 320] on button "Sim" at bounding box center [646, 318] width 66 height 20
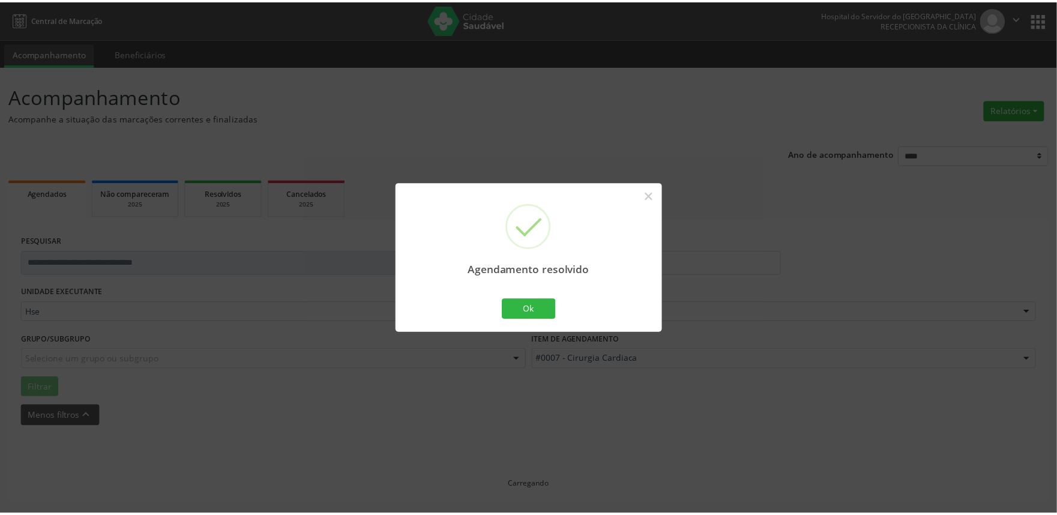
scroll to position [0, 0]
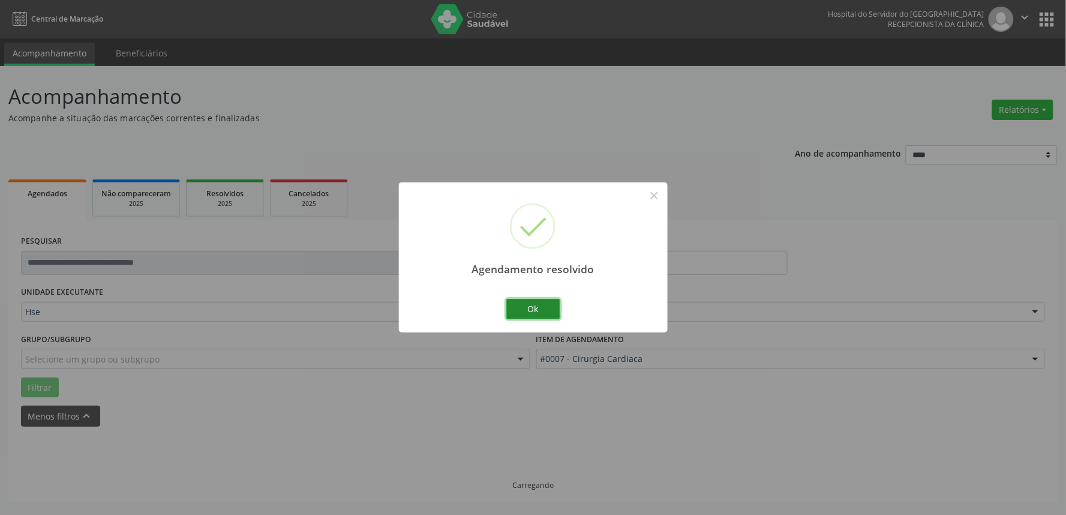
click at [522, 312] on button "Ok" at bounding box center [533, 309] width 54 height 20
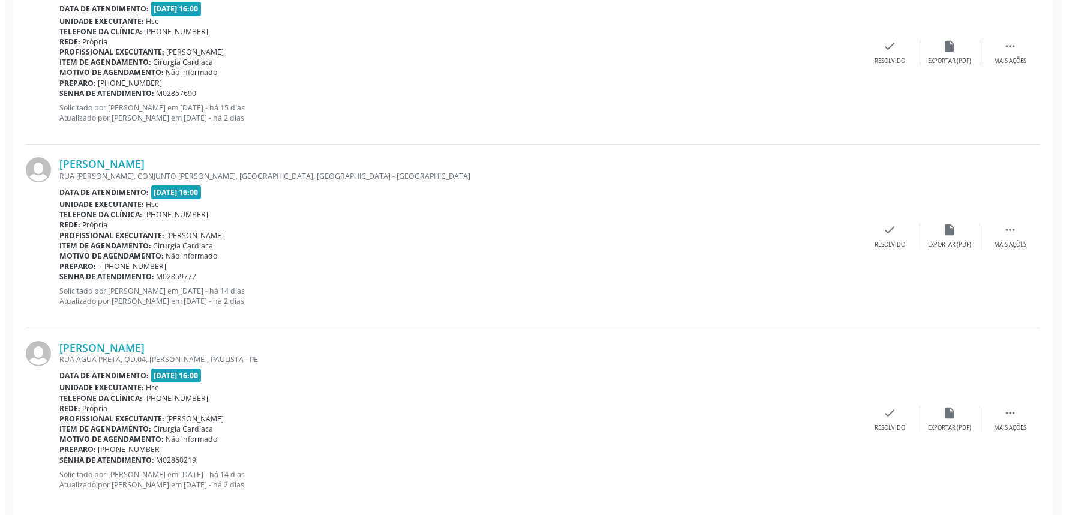
scroll to position [712, 0]
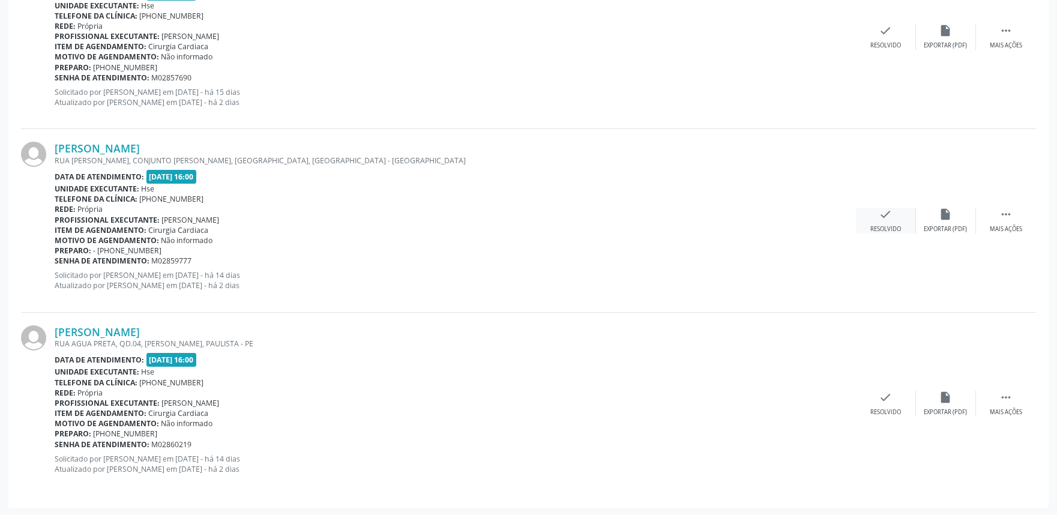
click at [877, 220] on div "check Resolvido" at bounding box center [886, 221] width 60 height 26
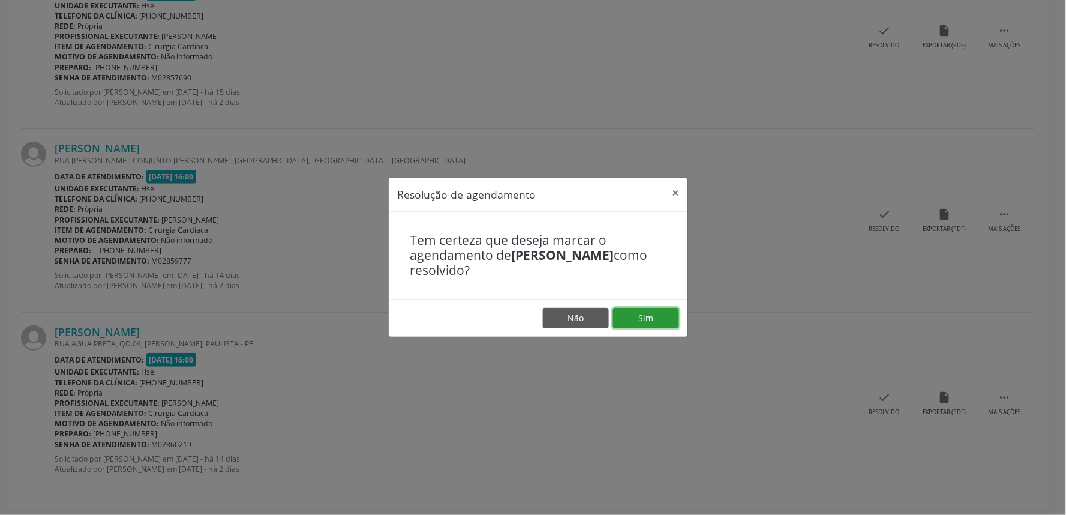
click at [633, 313] on button "Sim" at bounding box center [646, 318] width 66 height 20
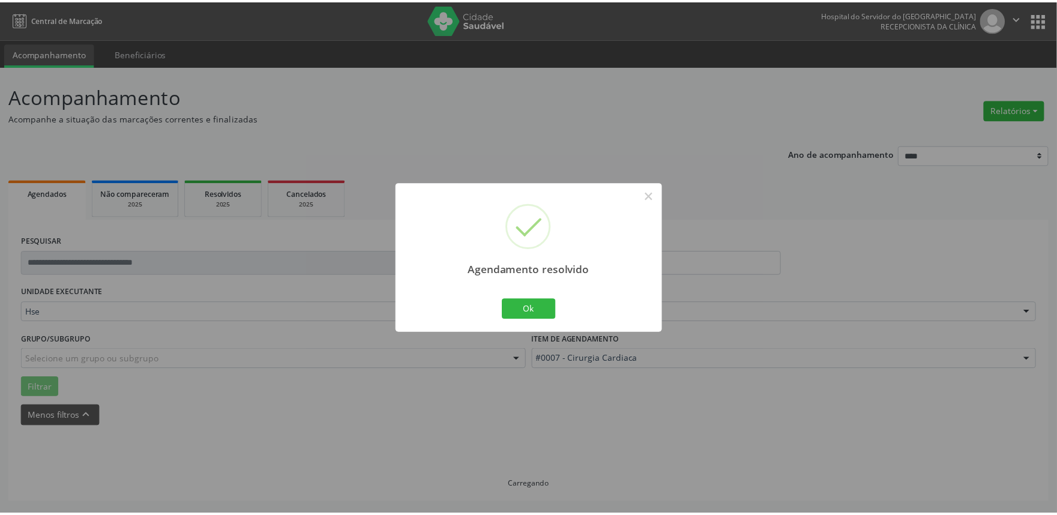
scroll to position [0, 0]
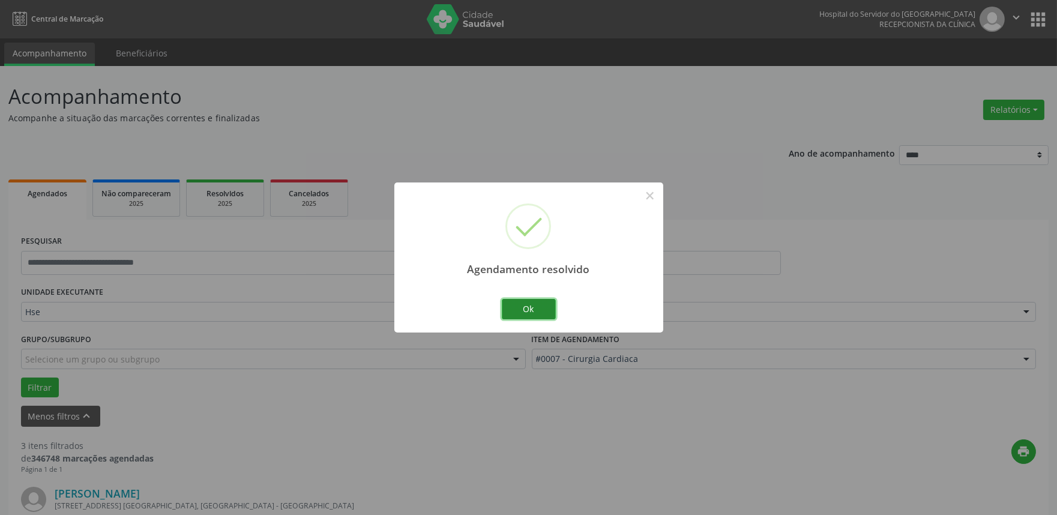
click at [541, 310] on button "Ok" at bounding box center [529, 309] width 54 height 20
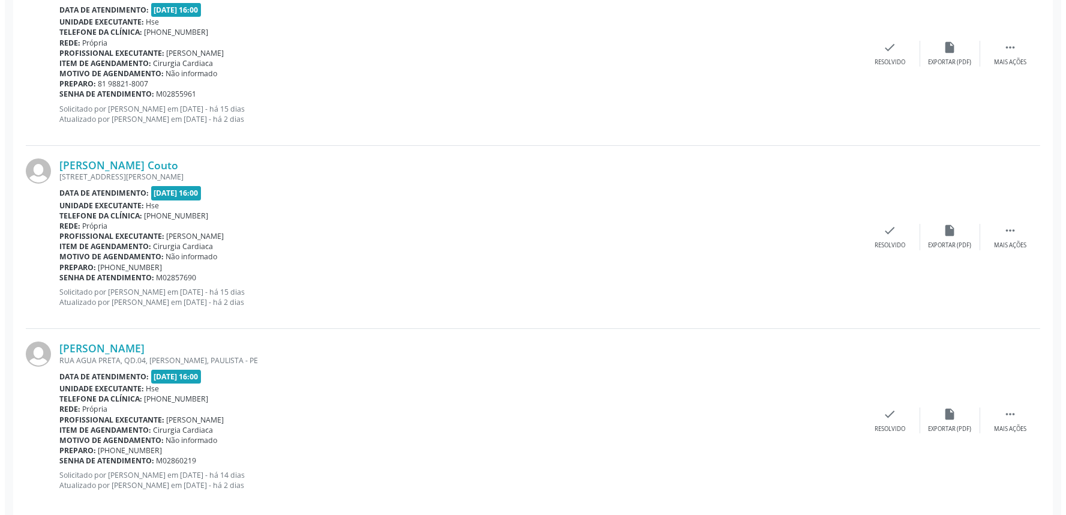
scroll to position [529, 0]
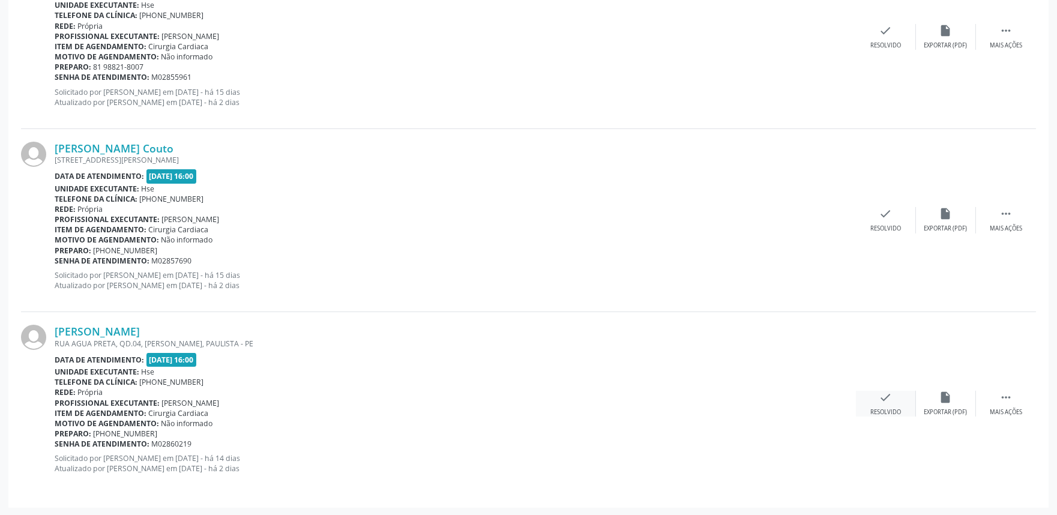
click at [874, 402] on div "check Resolvido" at bounding box center [886, 404] width 60 height 26
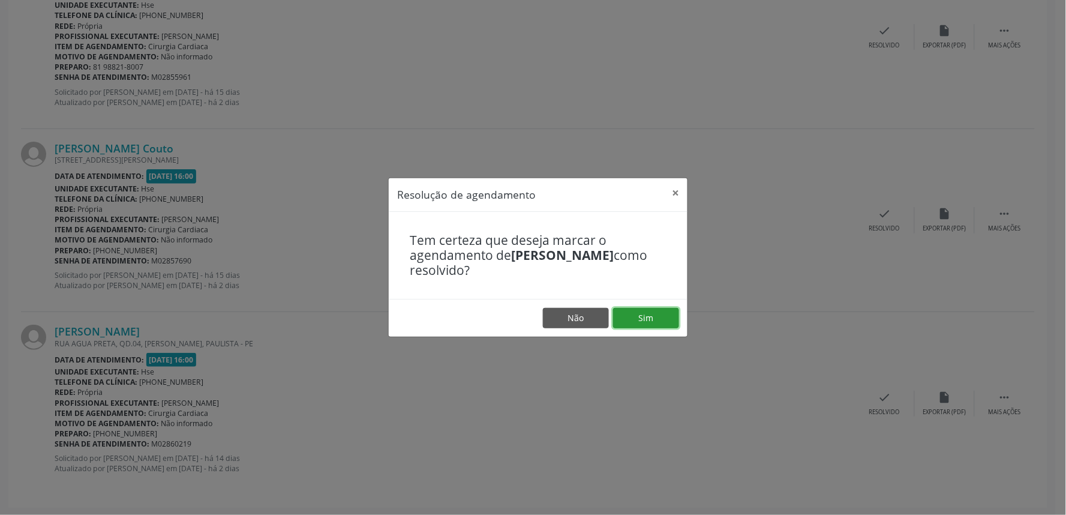
click at [654, 313] on button "Sim" at bounding box center [646, 318] width 66 height 20
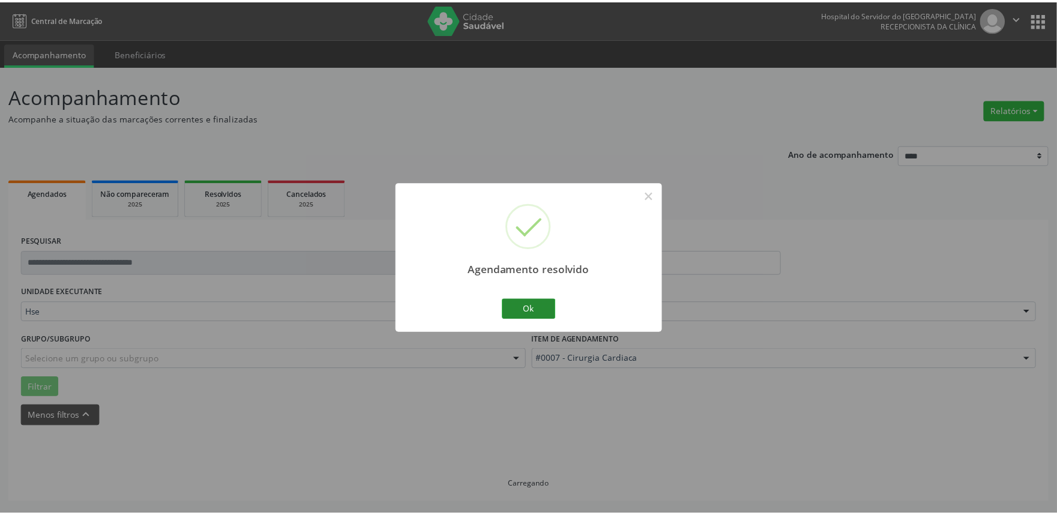
scroll to position [0, 0]
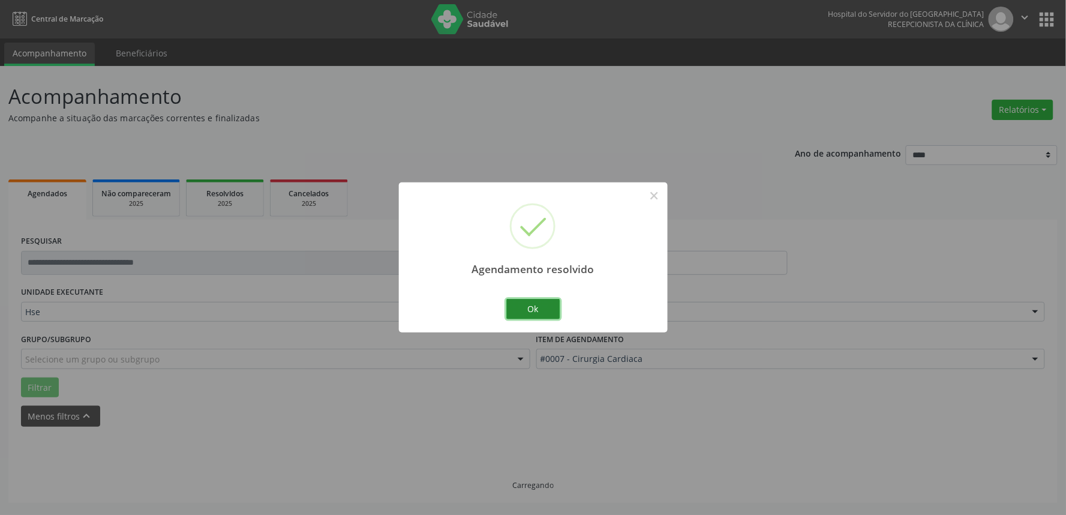
click at [541, 313] on button "Ok" at bounding box center [533, 309] width 54 height 20
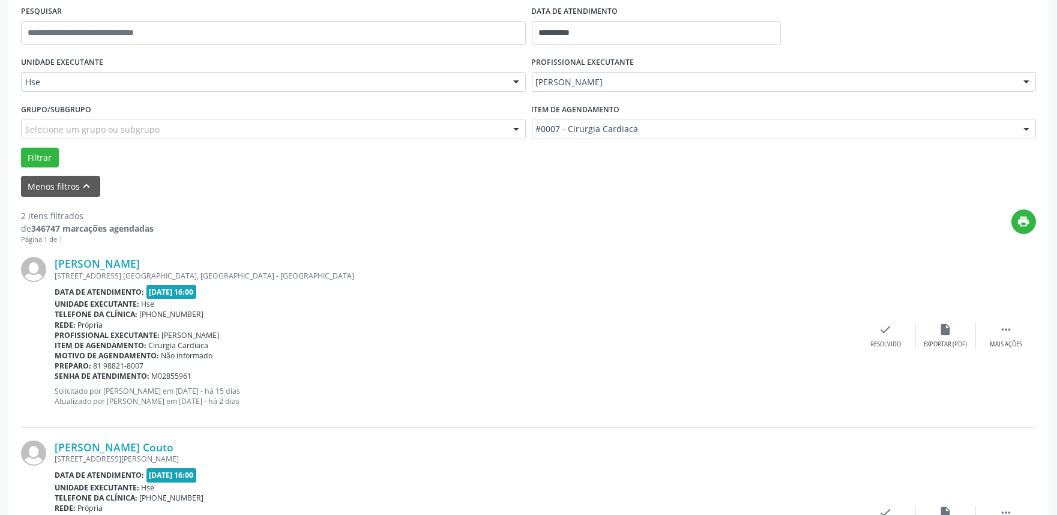
scroll to position [345, 0]
